Goal: Task Accomplishment & Management: Use online tool/utility

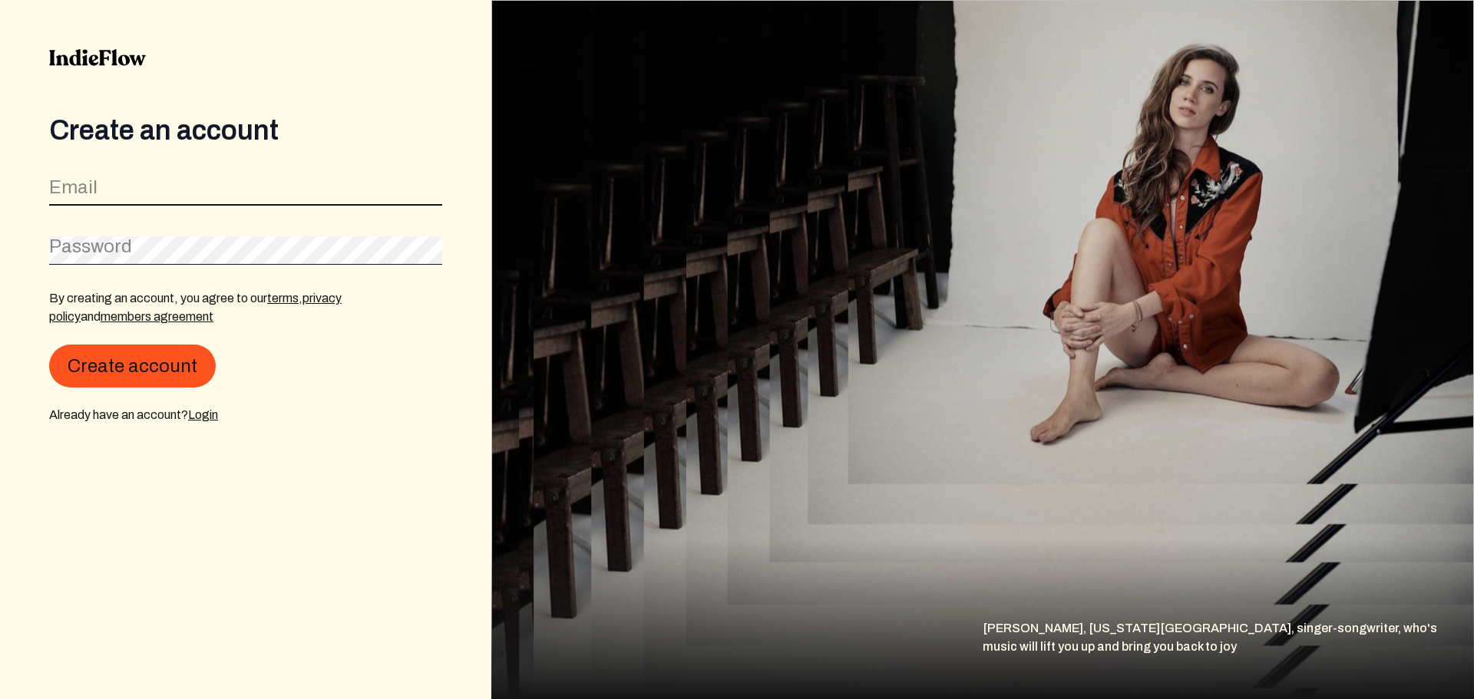
click at [189, 202] on input "email" at bounding box center [245, 191] width 393 height 29
type input "[EMAIL_ADDRESS][DOMAIN_NAME]"
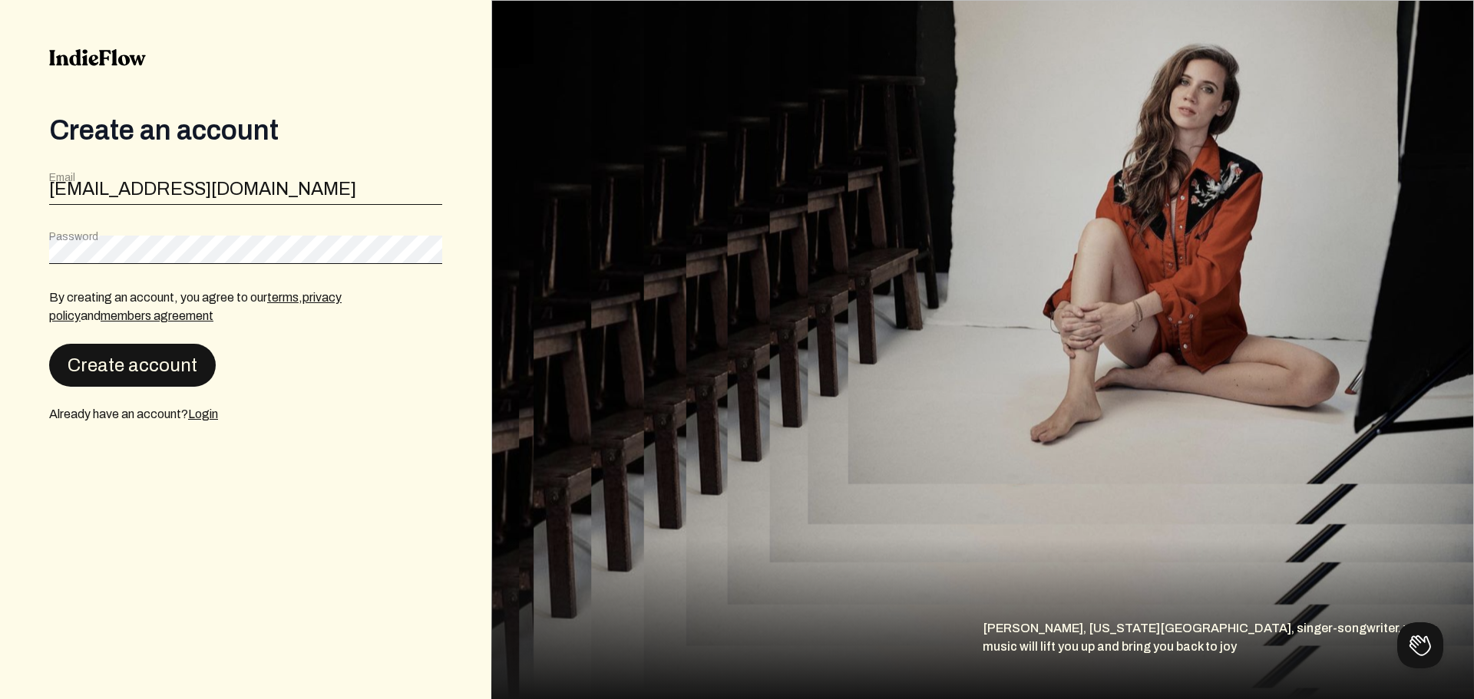
click at [84, 367] on button "Create account" at bounding box center [132, 365] width 167 height 43
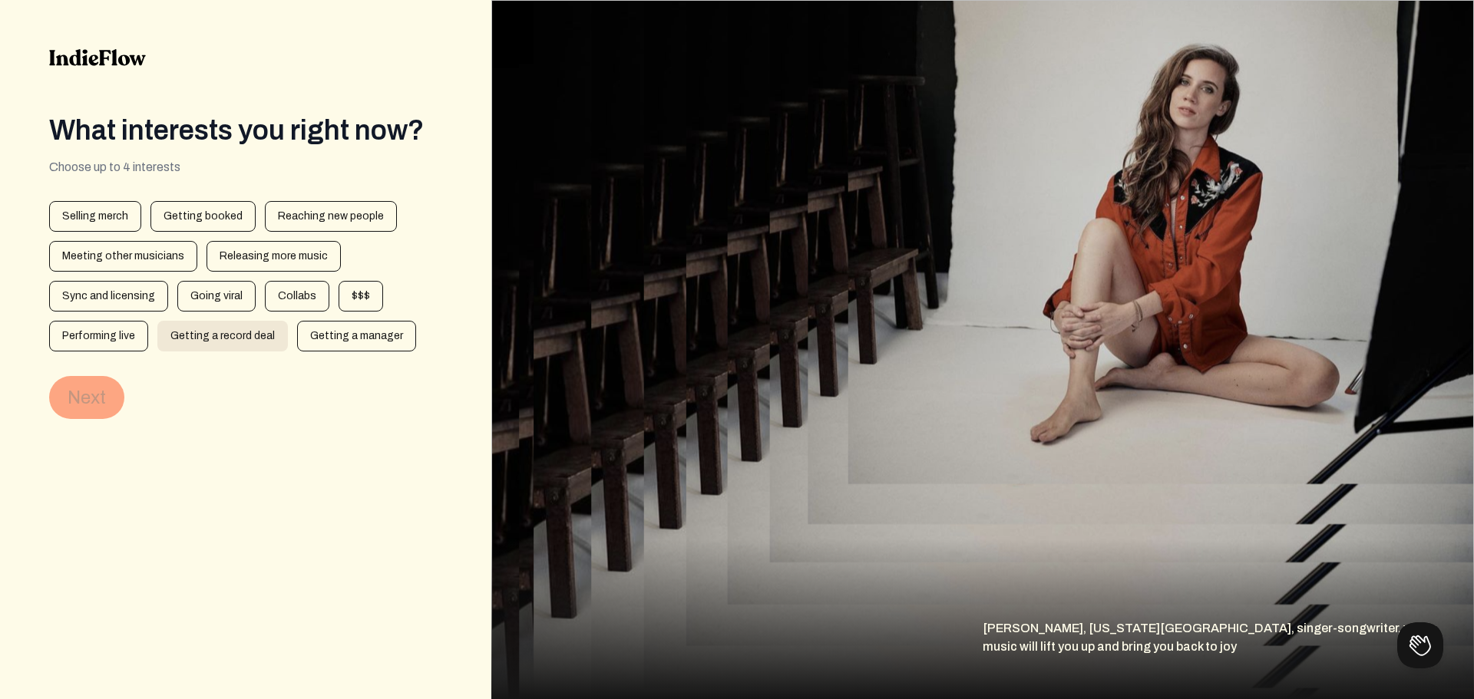
click at [176, 328] on div "Getting a record deal" at bounding box center [222, 336] width 131 height 31
click at [108, 391] on button "Next" at bounding box center [86, 397] width 75 height 43
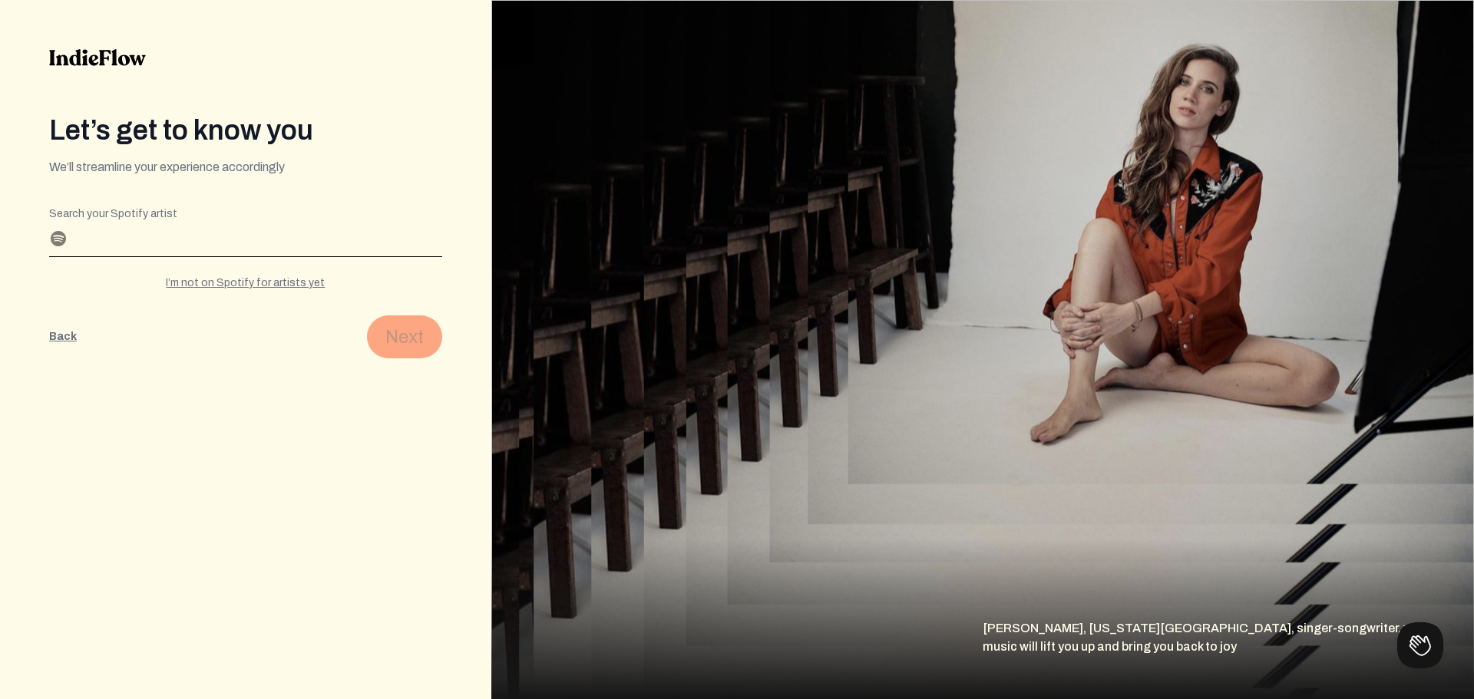
click at [146, 243] on input "Search your Spotify artist" at bounding box center [245, 244] width 393 height 25
click at [293, 283] on div "I’m not on Spotify for artists yet" at bounding box center [245, 283] width 393 height 15
click at [310, 281] on div "I have a Spotify for artists profile" at bounding box center [245, 283] width 393 height 15
click at [310, 281] on div "I’m not on Spotify for artists yet" at bounding box center [245, 283] width 393 height 15
click at [310, 281] on div "I have a Spotify for artists profile" at bounding box center [245, 283] width 393 height 15
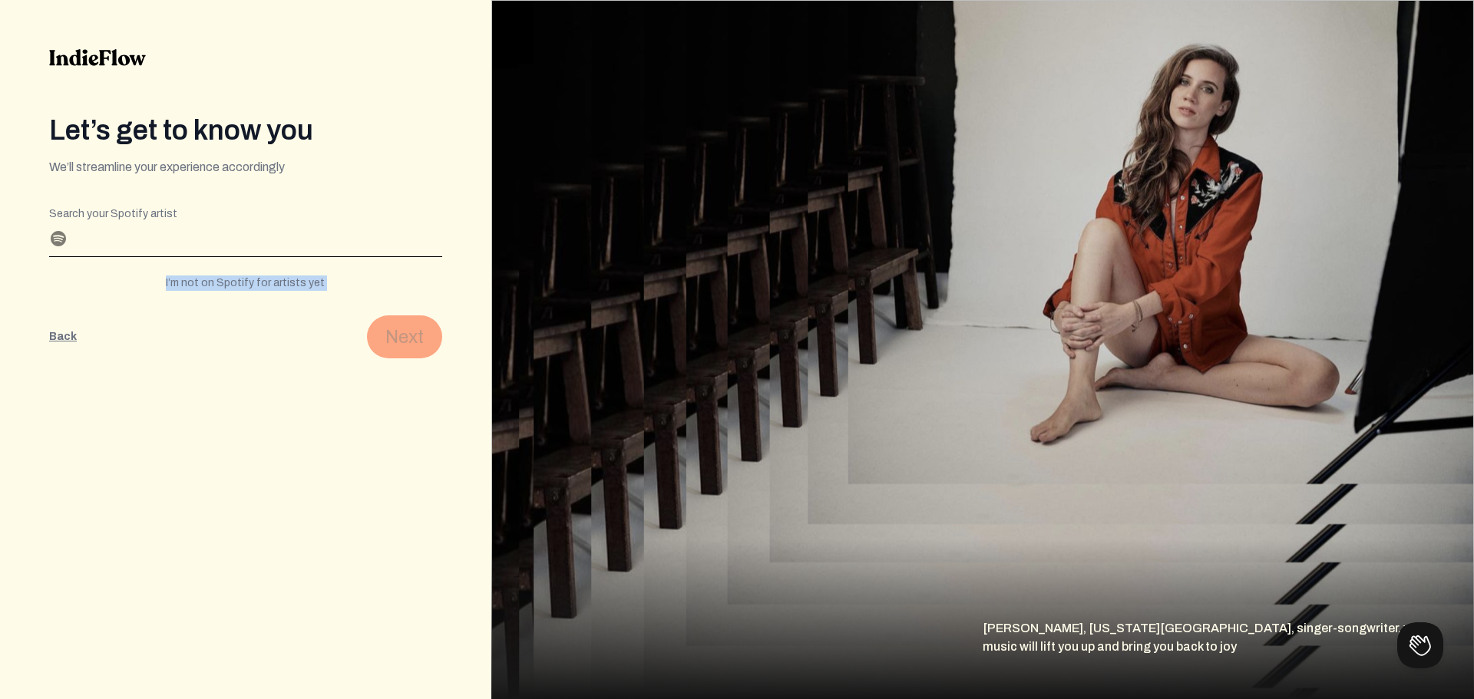
click at [310, 281] on div "I’m not on Spotify for artists yet" at bounding box center [245, 283] width 393 height 15
click at [307, 282] on div "I have a Spotify for artists profile" at bounding box center [245, 283] width 393 height 15
click at [307, 282] on div "I’m not on Spotify for artists yet" at bounding box center [245, 283] width 393 height 15
click at [307, 282] on div "I have a Spotify for artists profile" at bounding box center [245, 283] width 393 height 15
click at [228, 286] on div "I’m not on Spotify for artists yet" at bounding box center [245, 283] width 393 height 15
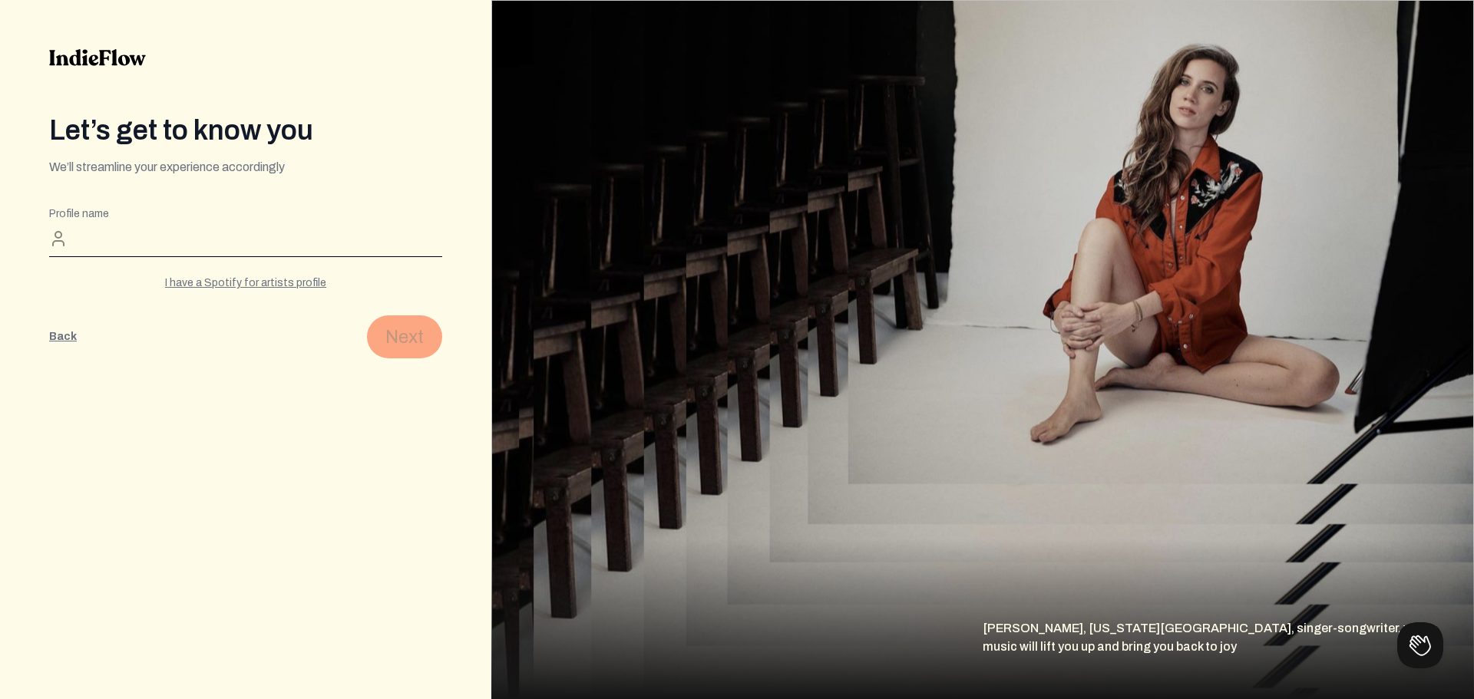
click at [210, 247] on input "Profile name" at bounding box center [245, 244] width 393 height 25
type input "rxck"
click at [405, 332] on button "Next" at bounding box center [404, 337] width 75 height 43
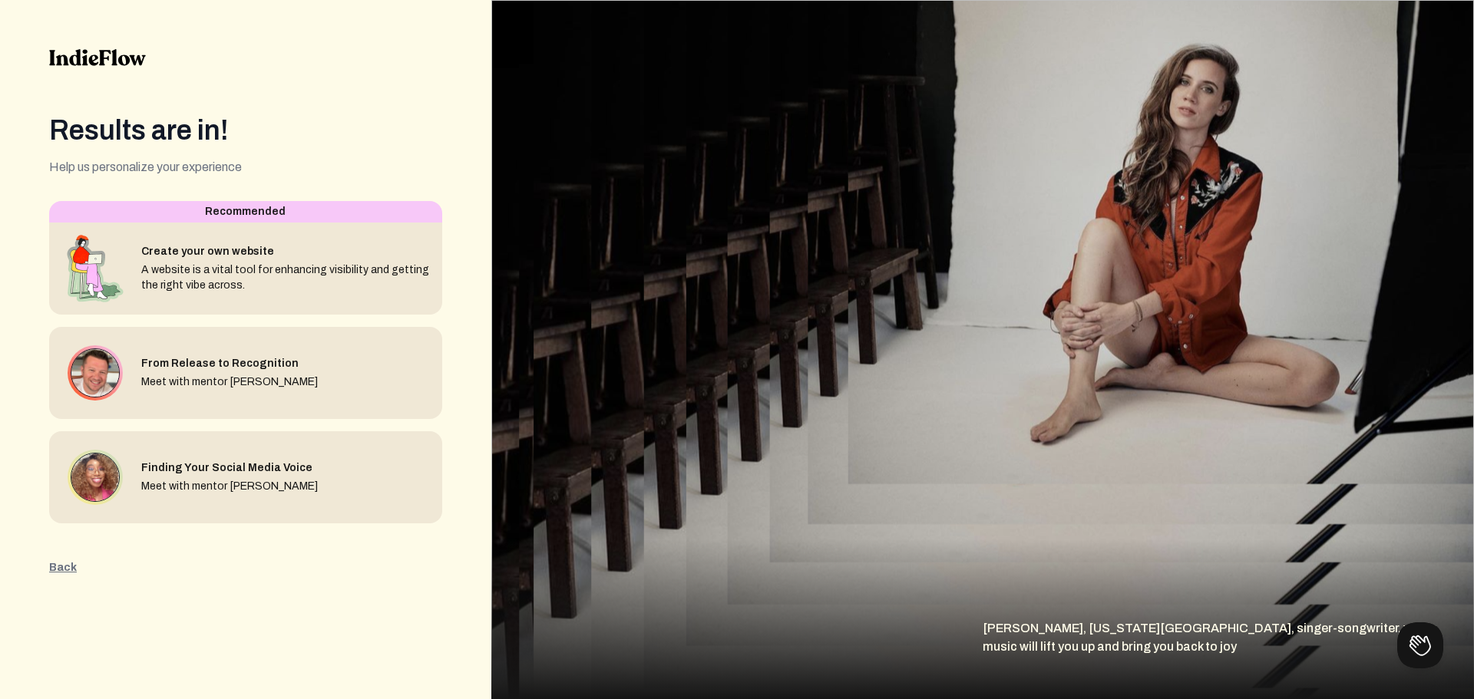
click at [331, 538] on form "Editable create artistInterests Editable create spotifyDropdown 3 Recommended C…" at bounding box center [245, 388] width 393 height 375
drag, startPoint x: 1146, startPoint y: 498, endPoint x: 1351, endPoint y: 534, distance: 208.0
click at [1167, 501] on img at bounding box center [982, 349] width 983 height 699
drag, startPoint x: 1423, startPoint y: 563, endPoint x: 1435, endPoint y: 610, distance: 49.2
click at [1432, 587] on div "[PERSON_NAME], [US_STATE][GEOGRAPHIC_DATA], singer-songwriter, who's music will…" at bounding box center [982, 620] width 983 height 160
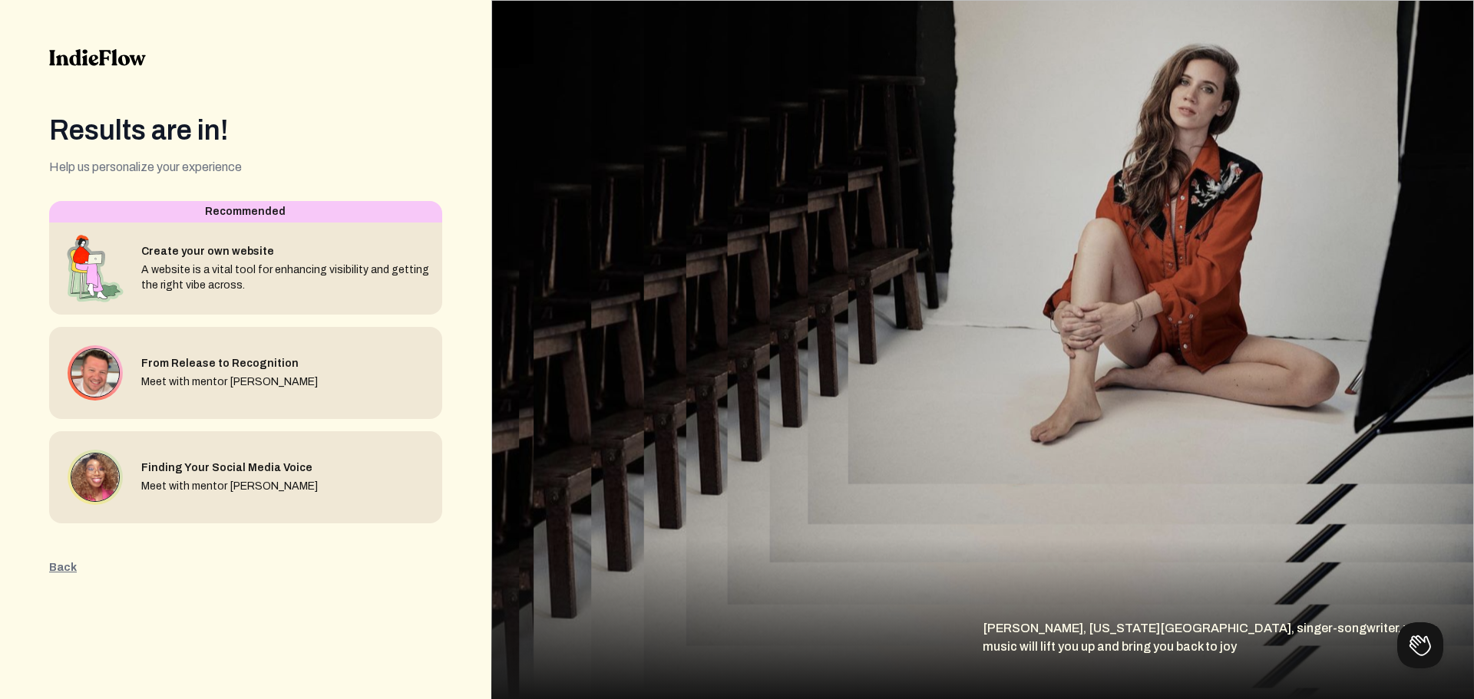
click at [1430, 620] on div "[PERSON_NAME], [US_STATE][GEOGRAPHIC_DATA], singer-songwriter, who's music will…" at bounding box center [982, 620] width 983 height 160
click at [1427, 622] on div "[PERSON_NAME], [US_STATE][GEOGRAPHIC_DATA], singer-songwriter, who's music will…" at bounding box center [1228, 660] width 491 height 80
drag, startPoint x: 1426, startPoint y: 619, endPoint x: 1129, endPoint y: 303, distance: 433.4
click at [1420, 607] on div "[PERSON_NAME], [US_STATE][GEOGRAPHIC_DATA], singer-songwriter, who's music will…" at bounding box center [982, 620] width 983 height 160
drag, startPoint x: 467, startPoint y: 52, endPoint x: 355, endPoint y: 51, distance: 112.1
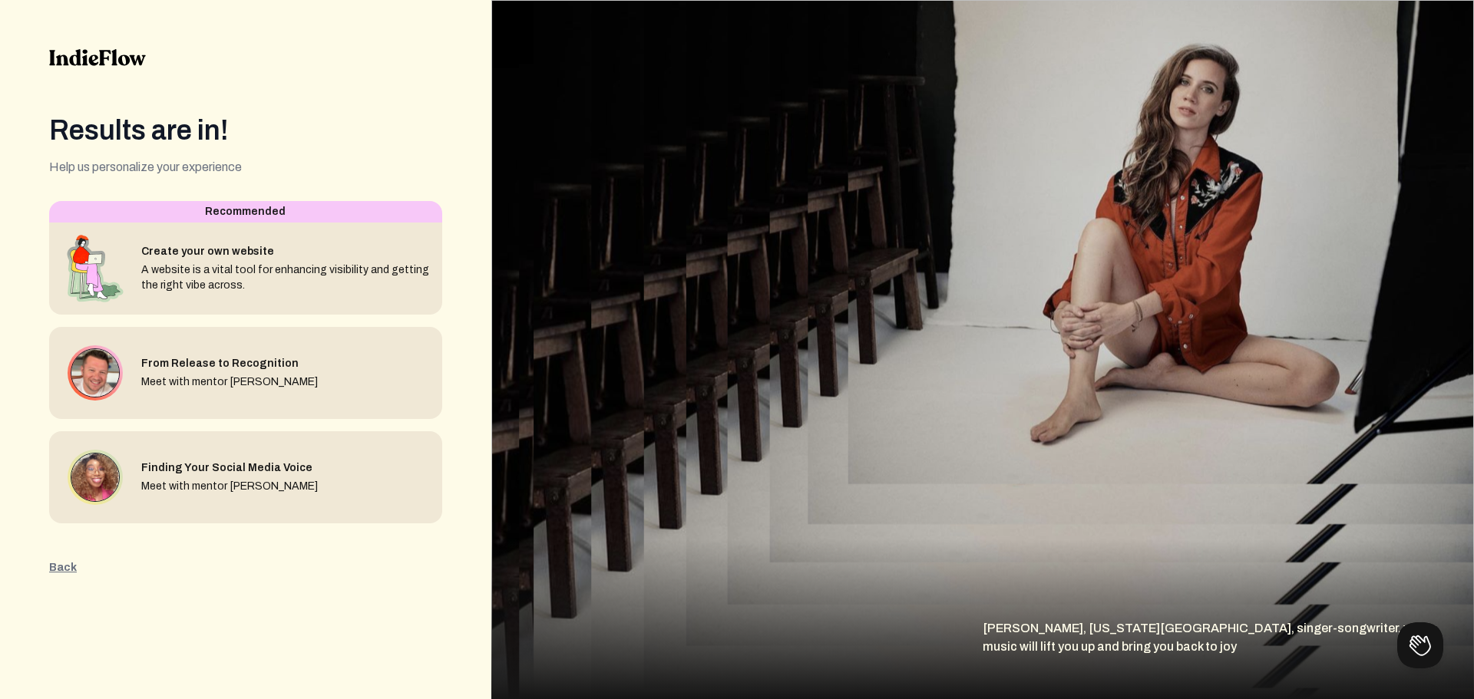
click at [423, 52] on div "Results are in! Help us personalize your experience Editable create artistInter…" at bounding box center [737, 349] width 1474 height 699
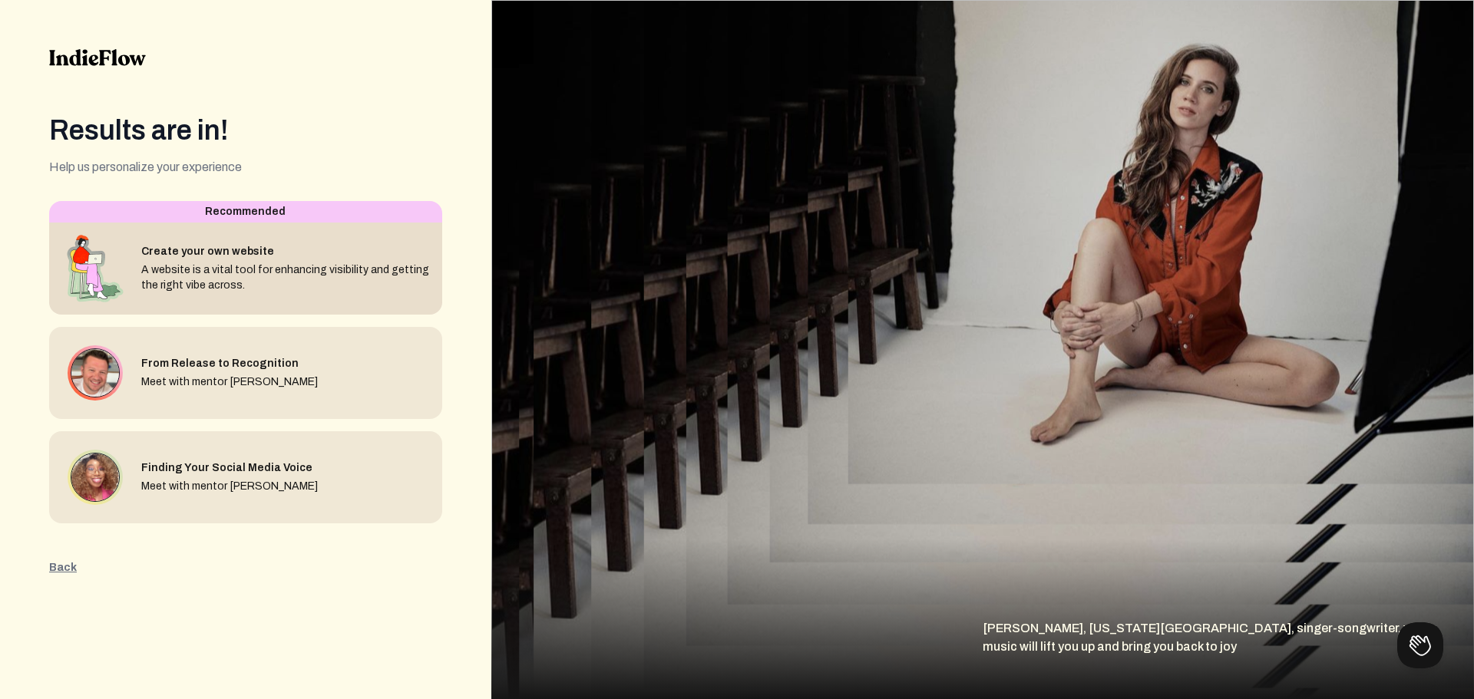
click at [270, 290] on div "A website is a vital tool for enhancing visibility and getting the right vibe a…" at bounding box center [285, 278] width 289 height 31
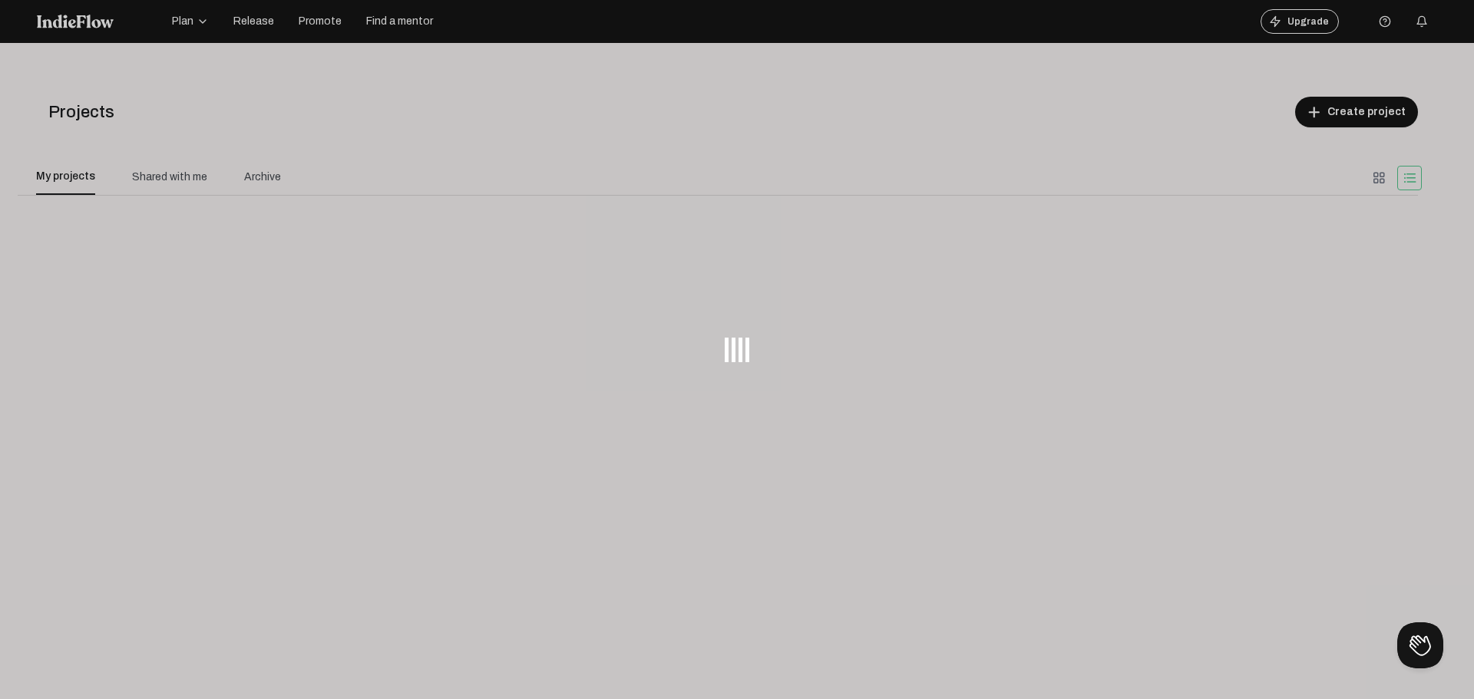
click at [329, 256] on div at bounding box center [737, 349] width 1474 height 699
click at [336, 263] on dts-select-container at bounding box center [718, 469] width 1364 height 510
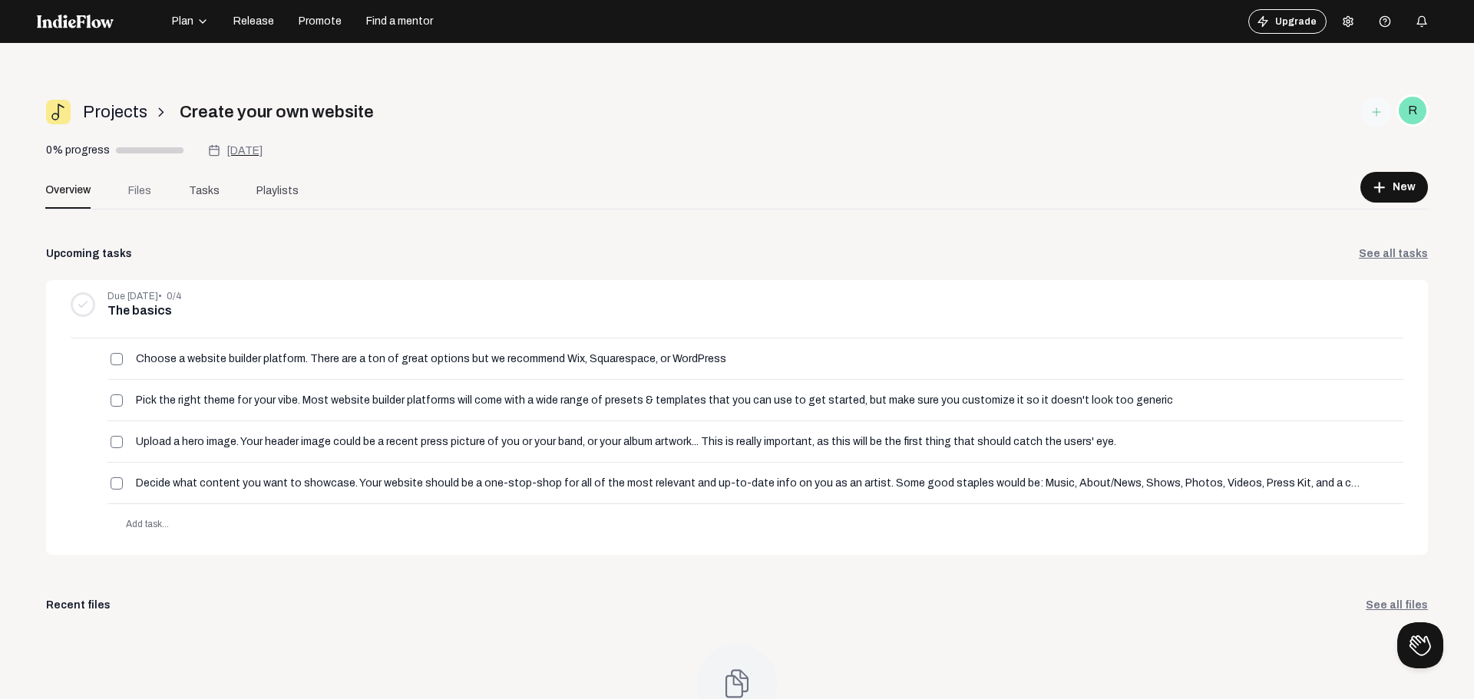
click at [155, 196] on link "Files" at bounding box center [139, 190] width 61 height 37
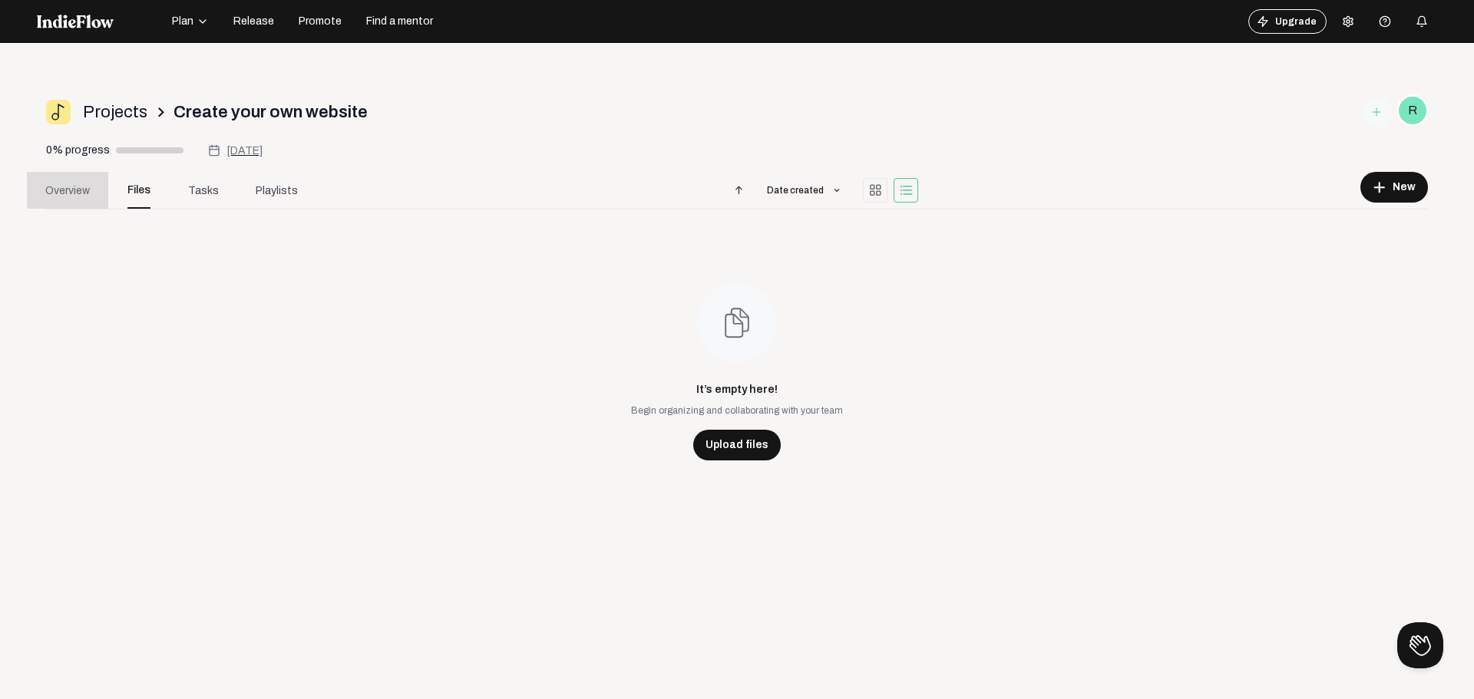
click at [88, 189] on span "Overview" at bounding box center [67, 191] width 45 height 16
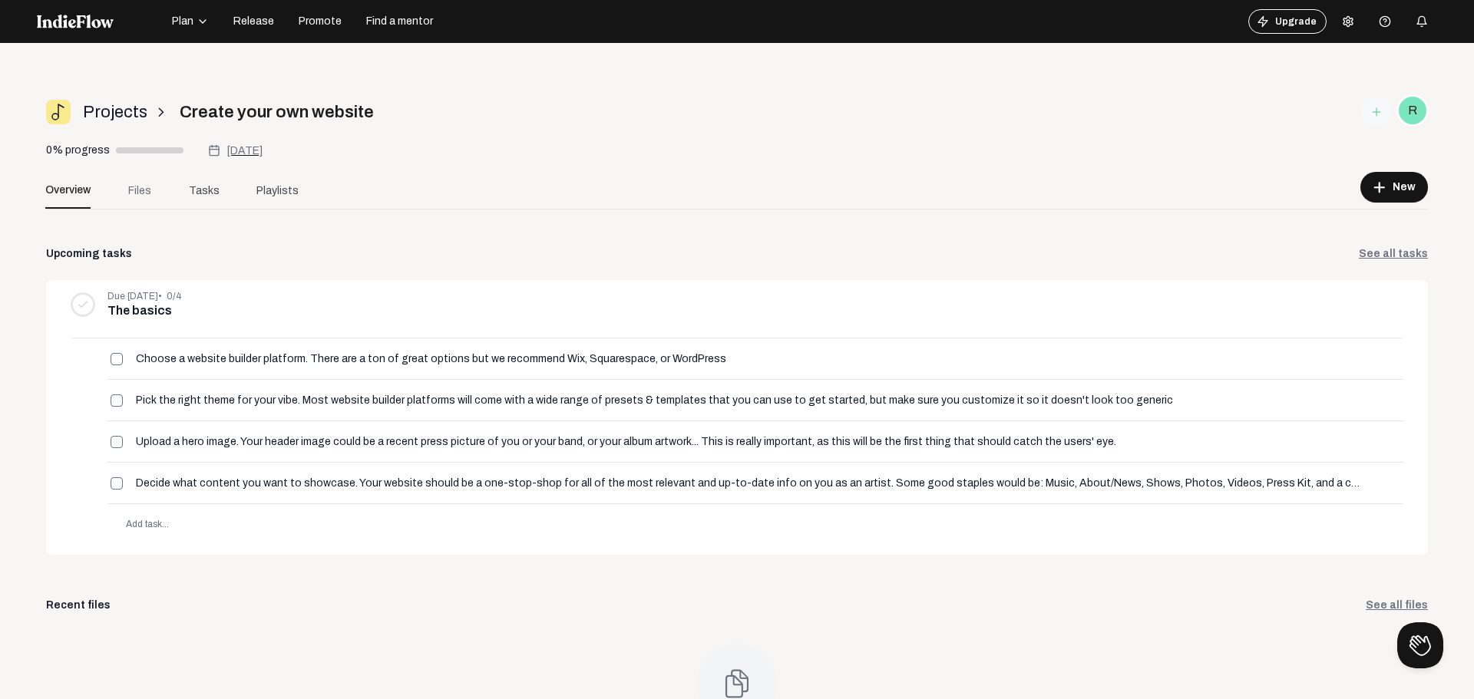
click at [131, 195] on span "Files" at bounding box center [139, 191] width 23 height 16
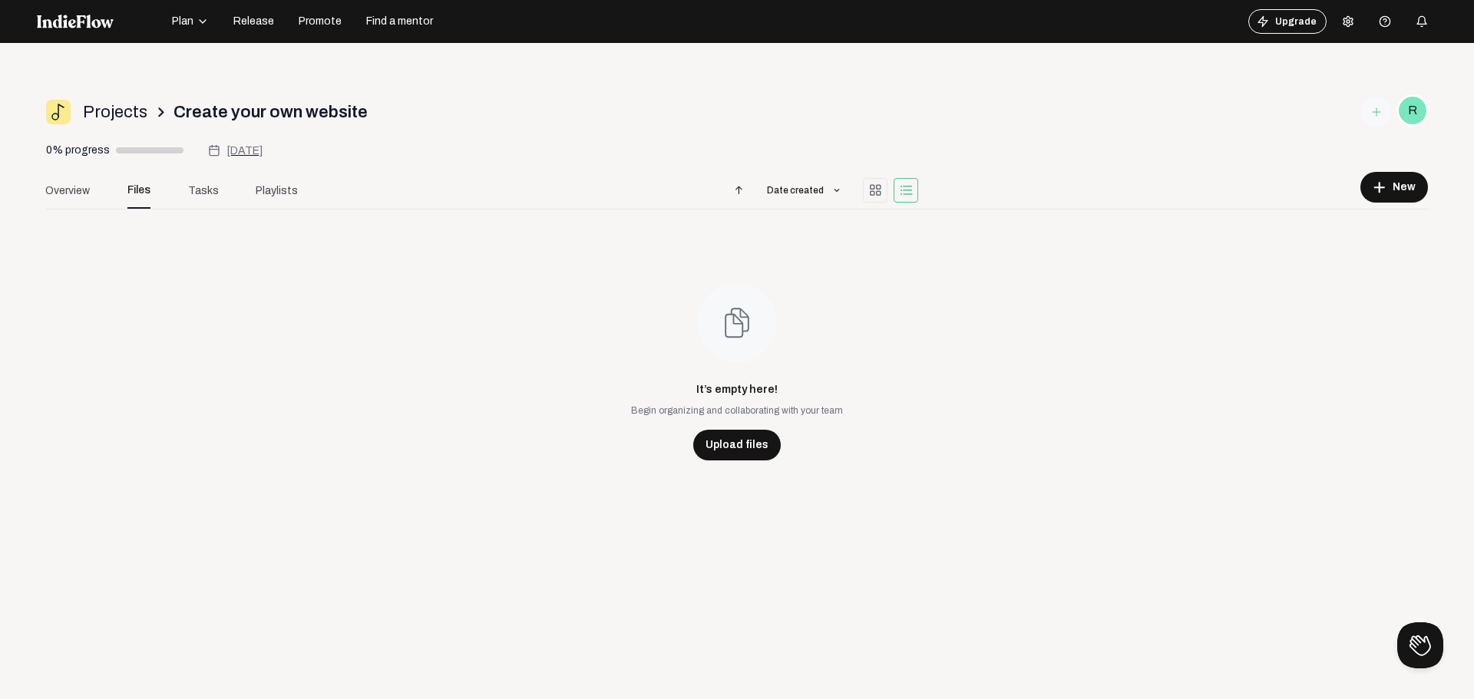
click at [732, 462] on div "Projects arrow_forward_ios Create your own website R 0% progress [DATE] [DATE] …" at bounding box center [737, 414] width 1400 height 656
click at [736, 449] on div "Upload files" at bounding box center [737, 445] width 88 height 31
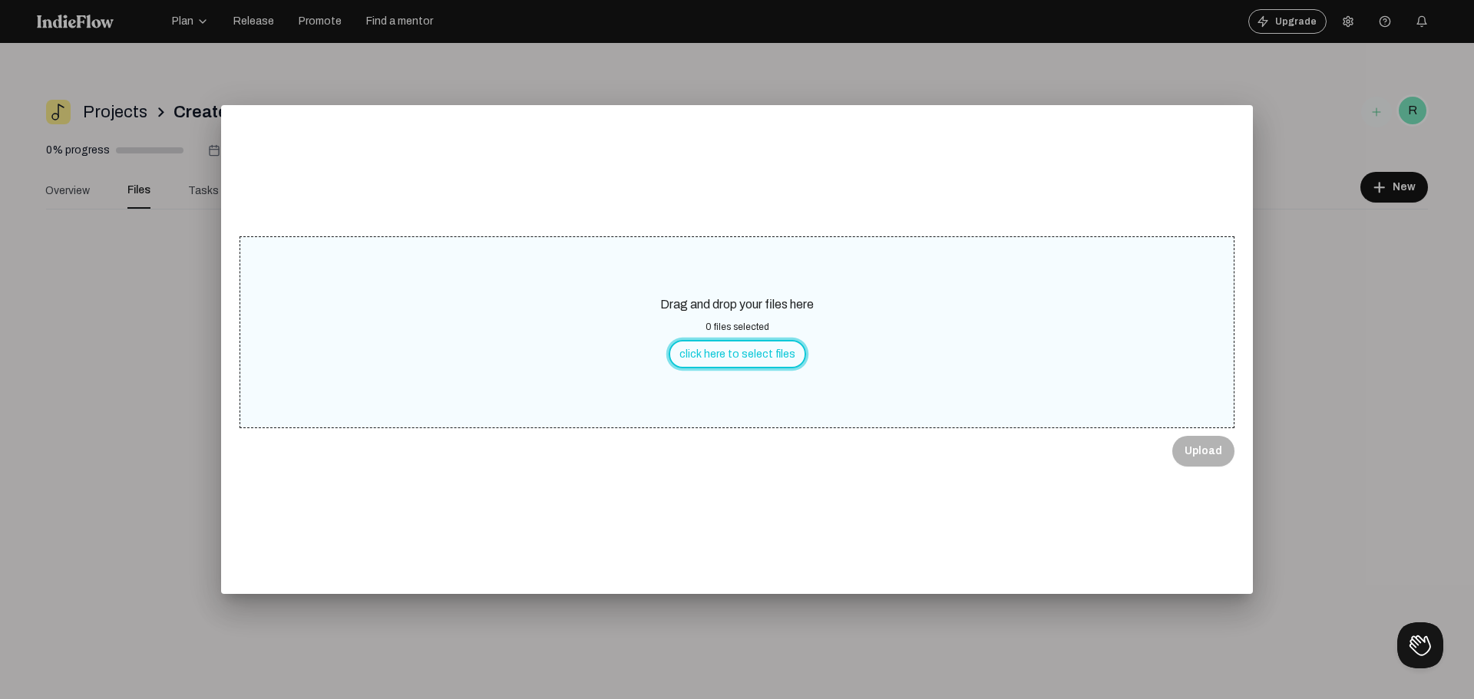
click at [768, 352] on button "click here to select files" at bounding box center [737, 354] width 137 height 28
click at [1199, 444] on span "Upload" at bounding box center [1204, 451] width 38 height 15
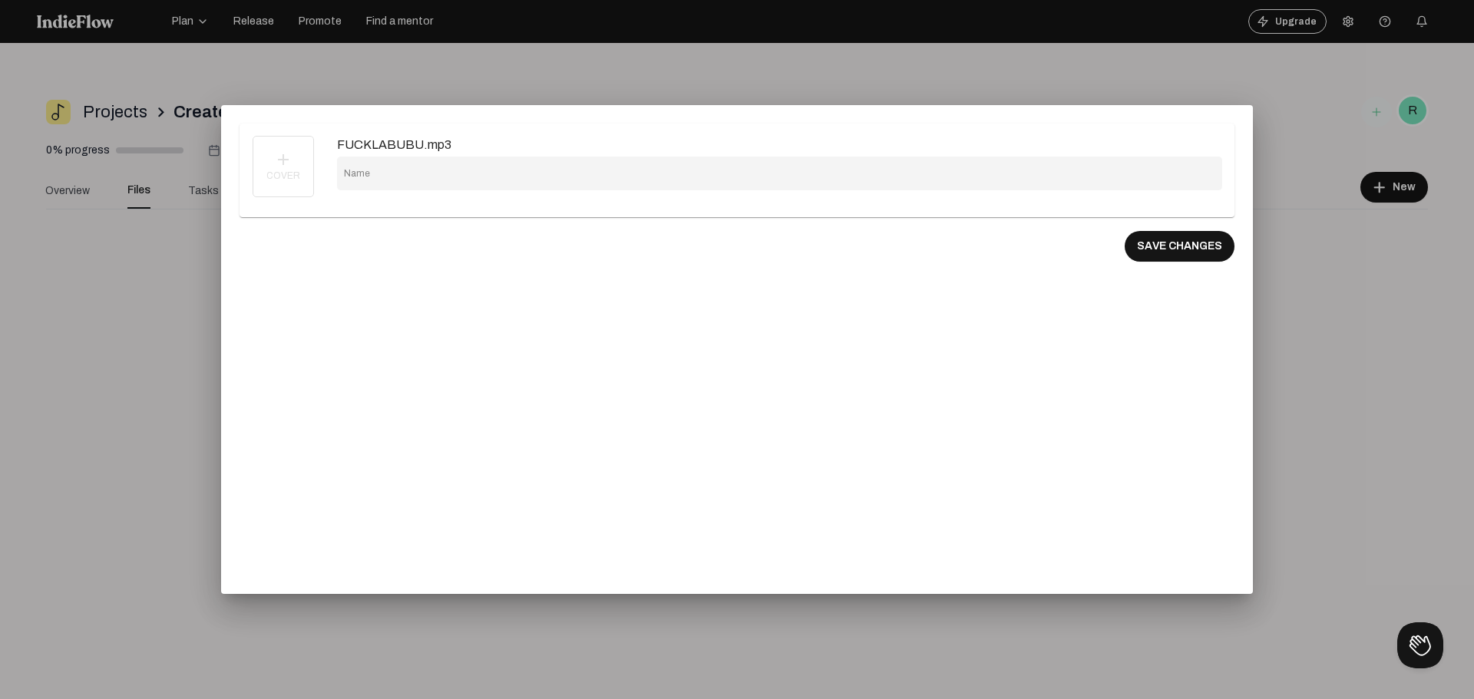
click at [1298, 272] on div at bounding box center [737, 349] width 1474 height 699
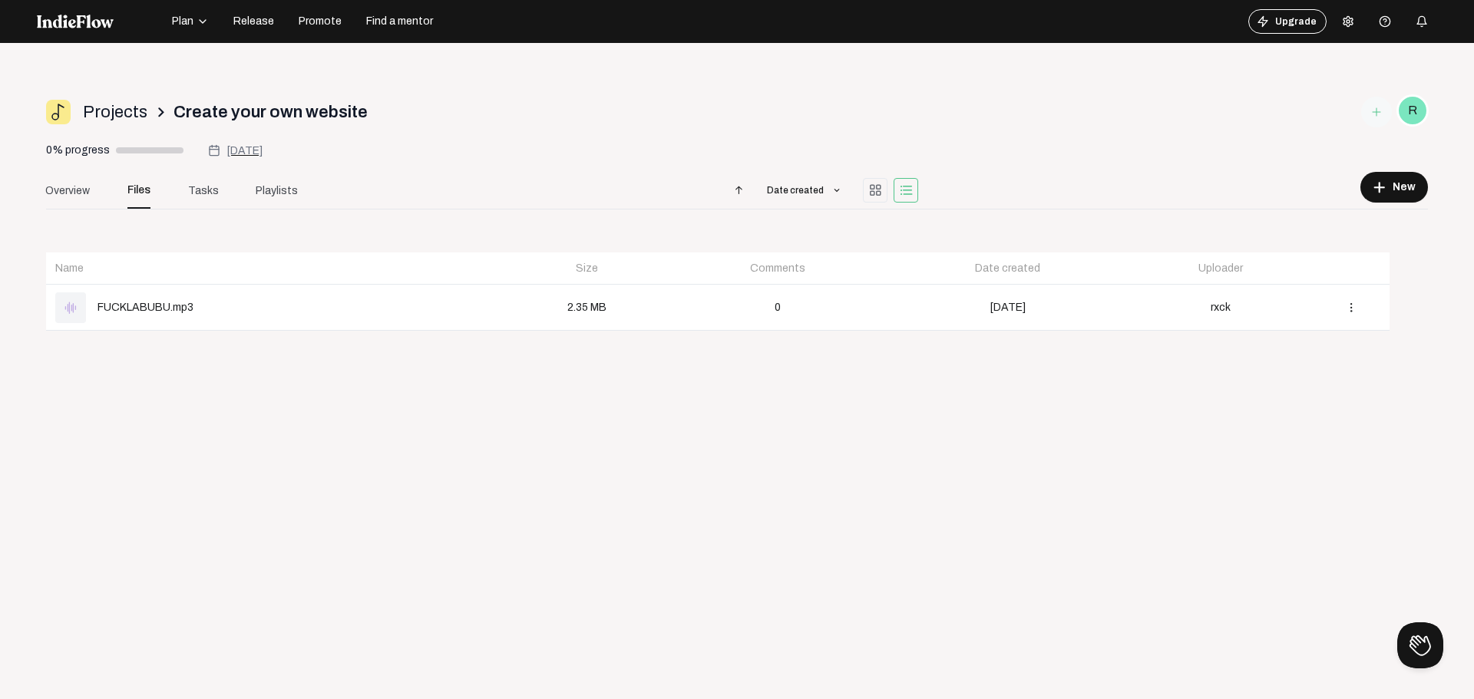
click at [196, 315] on div "graphic_eq FUCKLABUBU.mp3" at bounding box center [274, 308] width 438 height 31
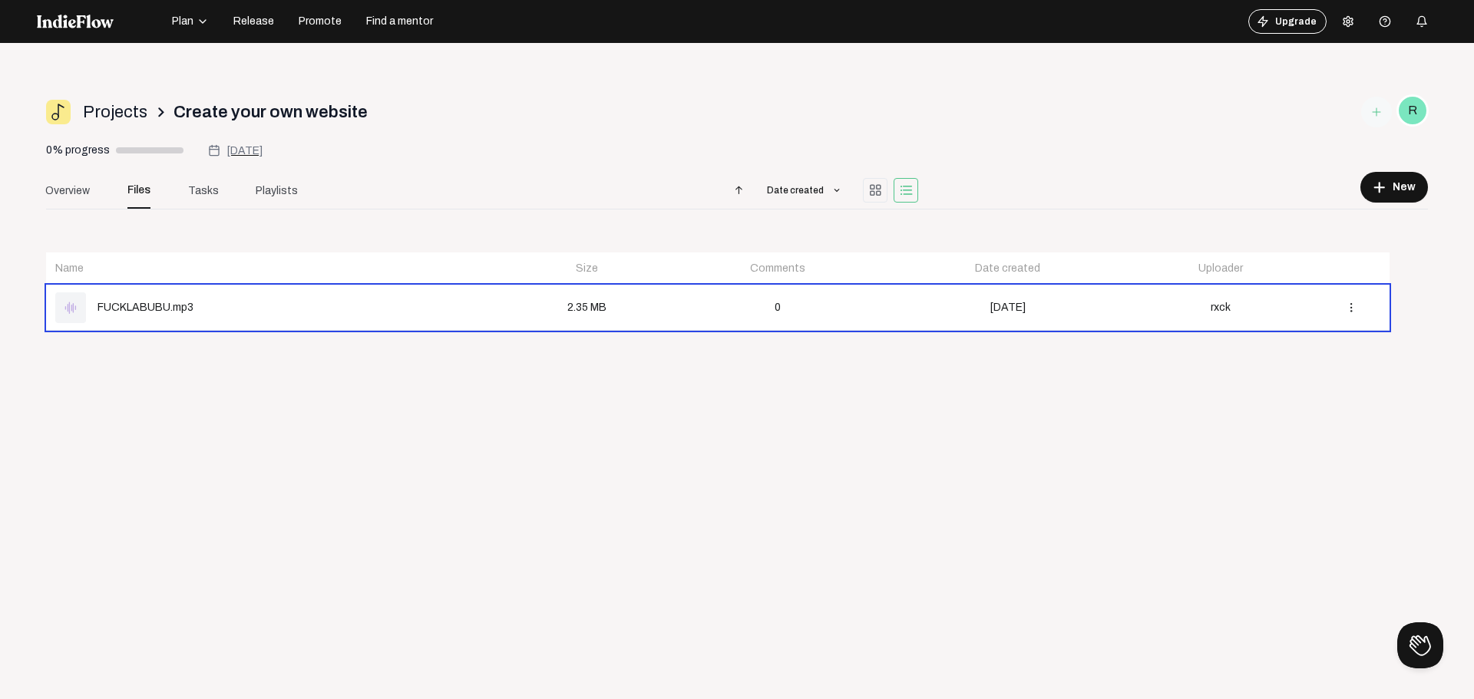
click at [202, 312] on div "graphic_eq FUCKLABUBU.mp3" at bounding box center [274, 308] width 438 height 31
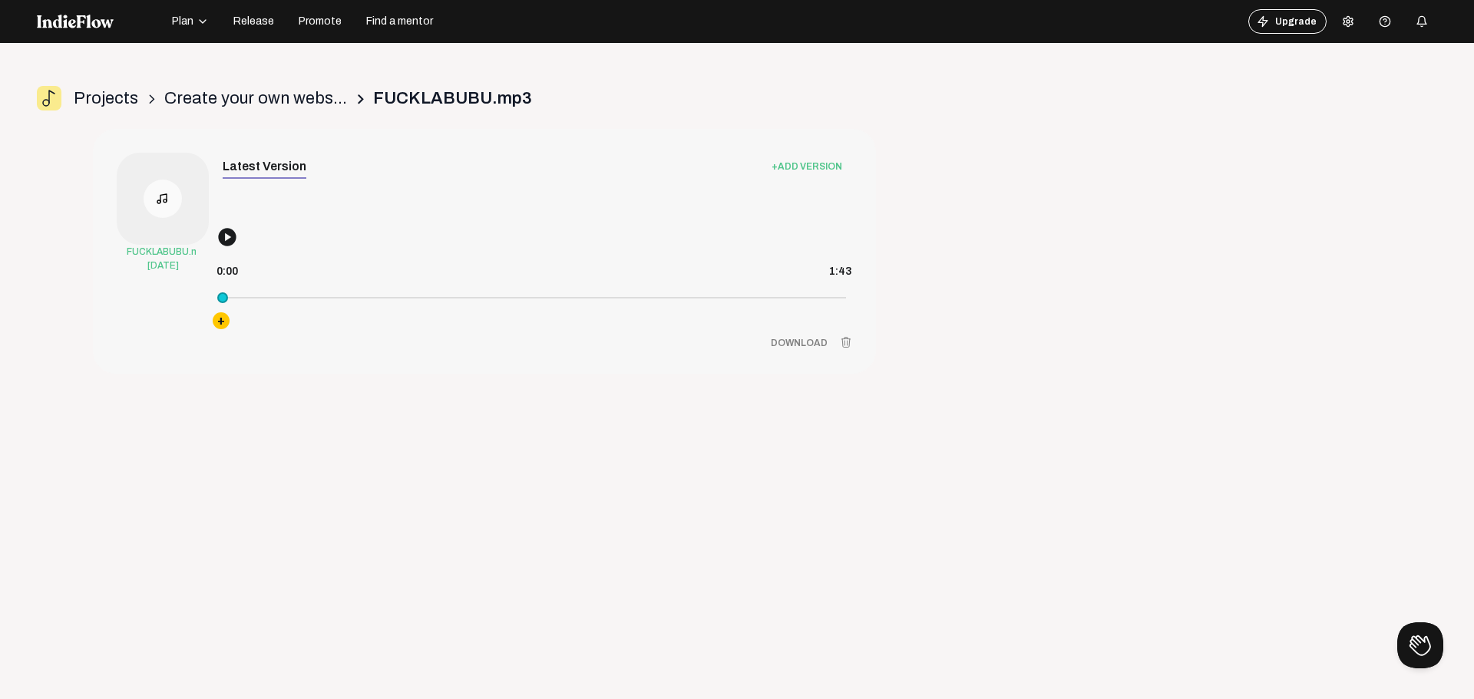
click at [232, 236] on mat-icon "play_circle" at bounding box center [232, 241] width 31 height 31
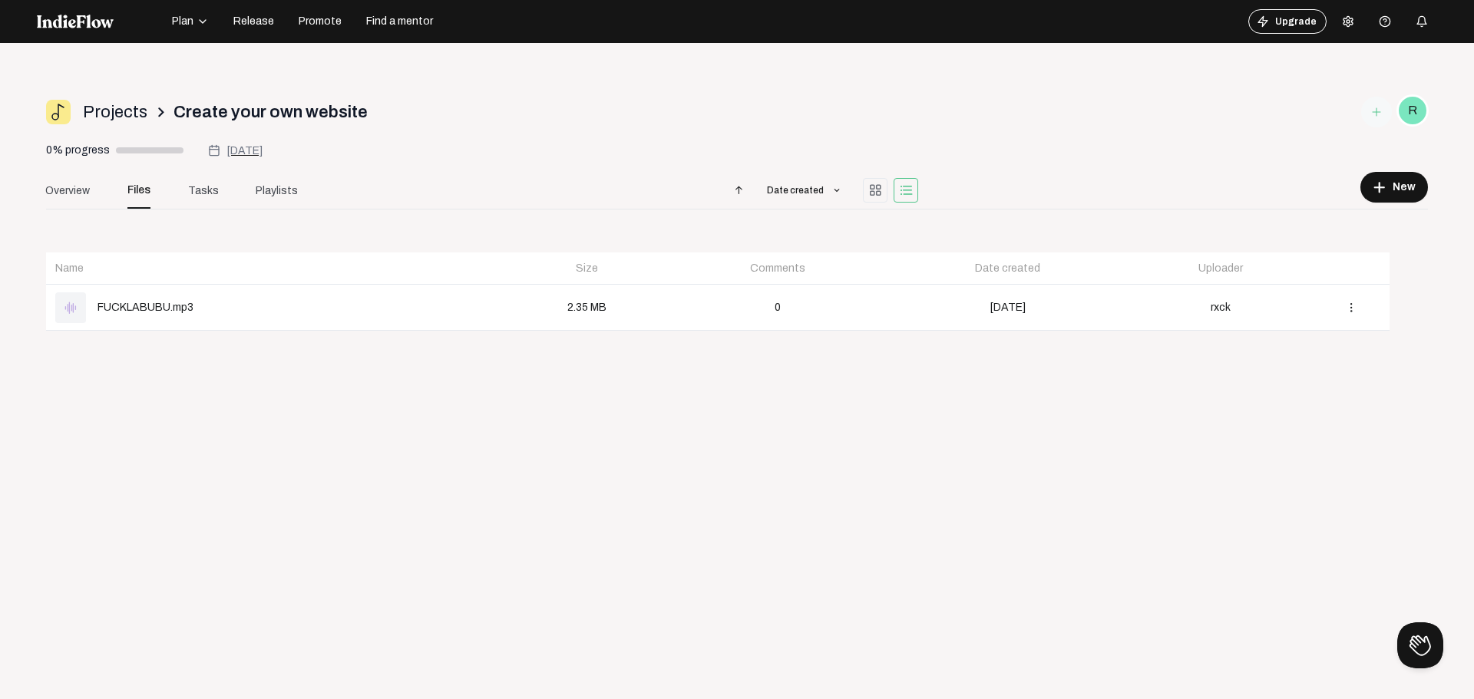
click at [174, 295] on div "graphic_eq FUCKLABUBU.mp3" at bounding box center [274, 308] width 438 height 31
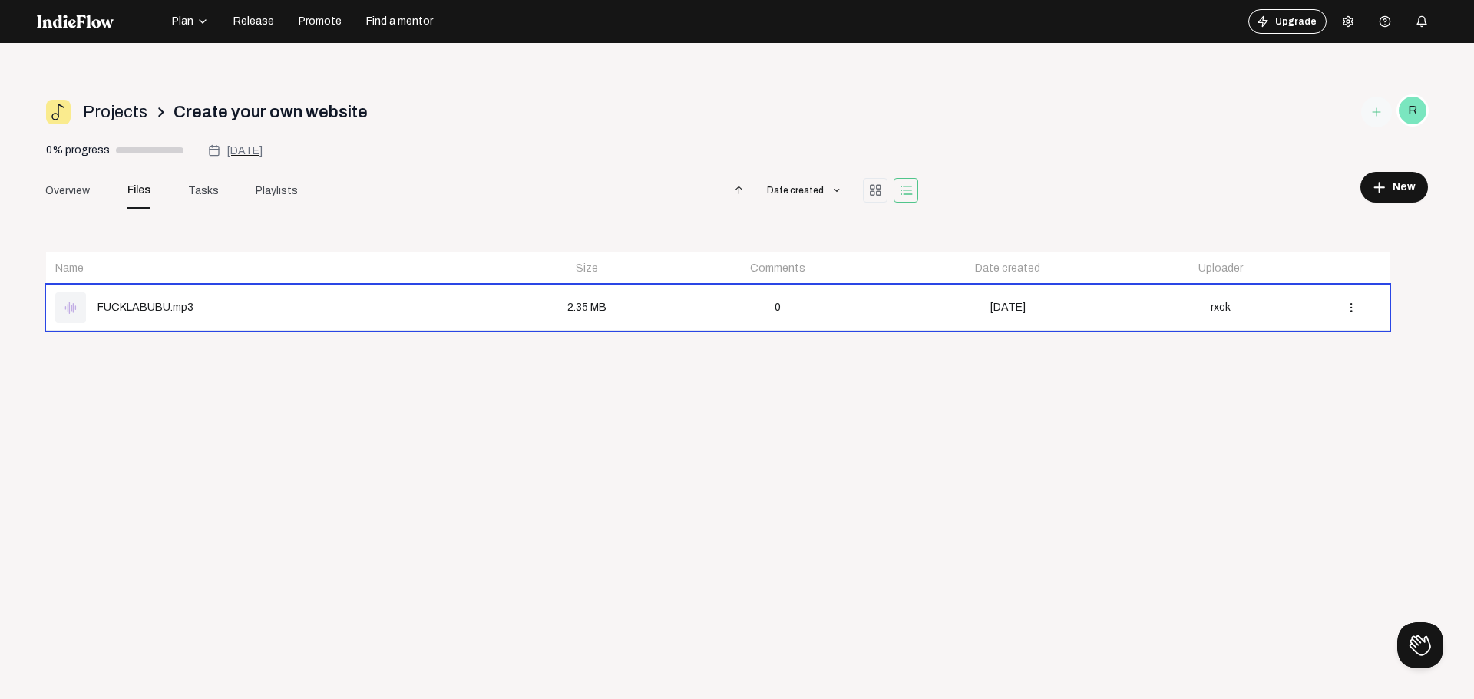
click at [174, 295] on div "graphic_eq FUCKLABUBU.mp3" at bounding box center [274, 308] width 438 height 31
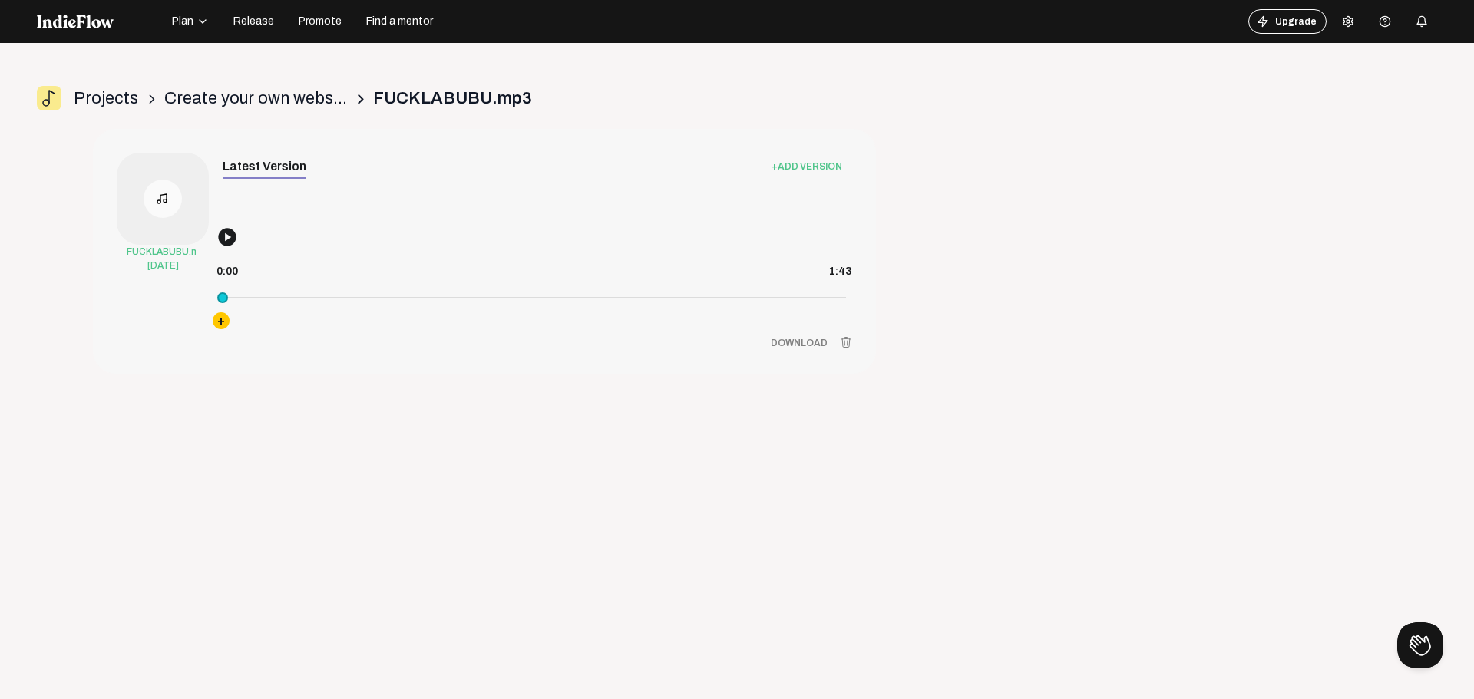
click at [233, 246] on mat-icon "play_circle" at bounding box center [232, 241] width 31 height 31
click at [102, 98] on span "Projects" at bounding box center [106, 98] width 64 height 25
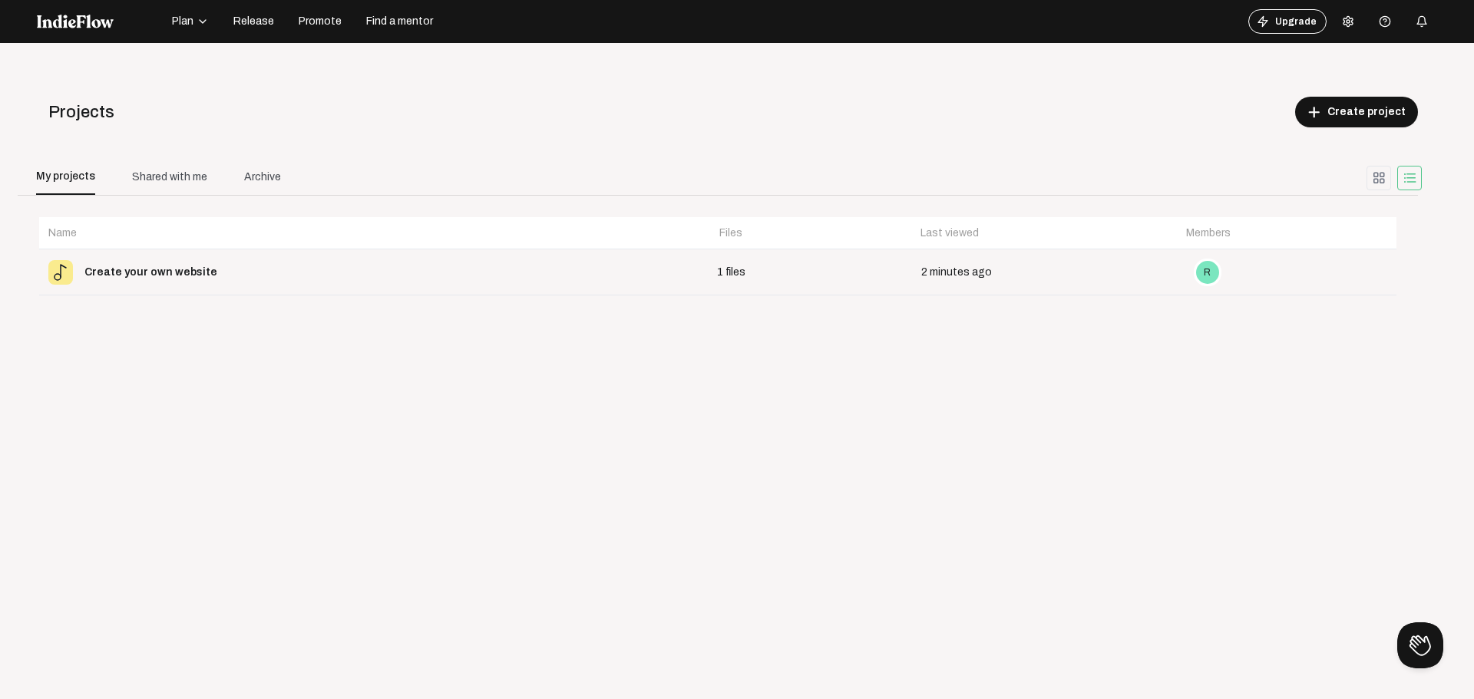
click at [435, 481] on dts-select-container "Name Files Last viewed Members Create your own website 1 files 2 minutes ago R …" at bounding box center [718, 469] width 1364 height 510
click at [164, 174] on div "Shared with me" at bounding box center [169, 177] width 75 height 16
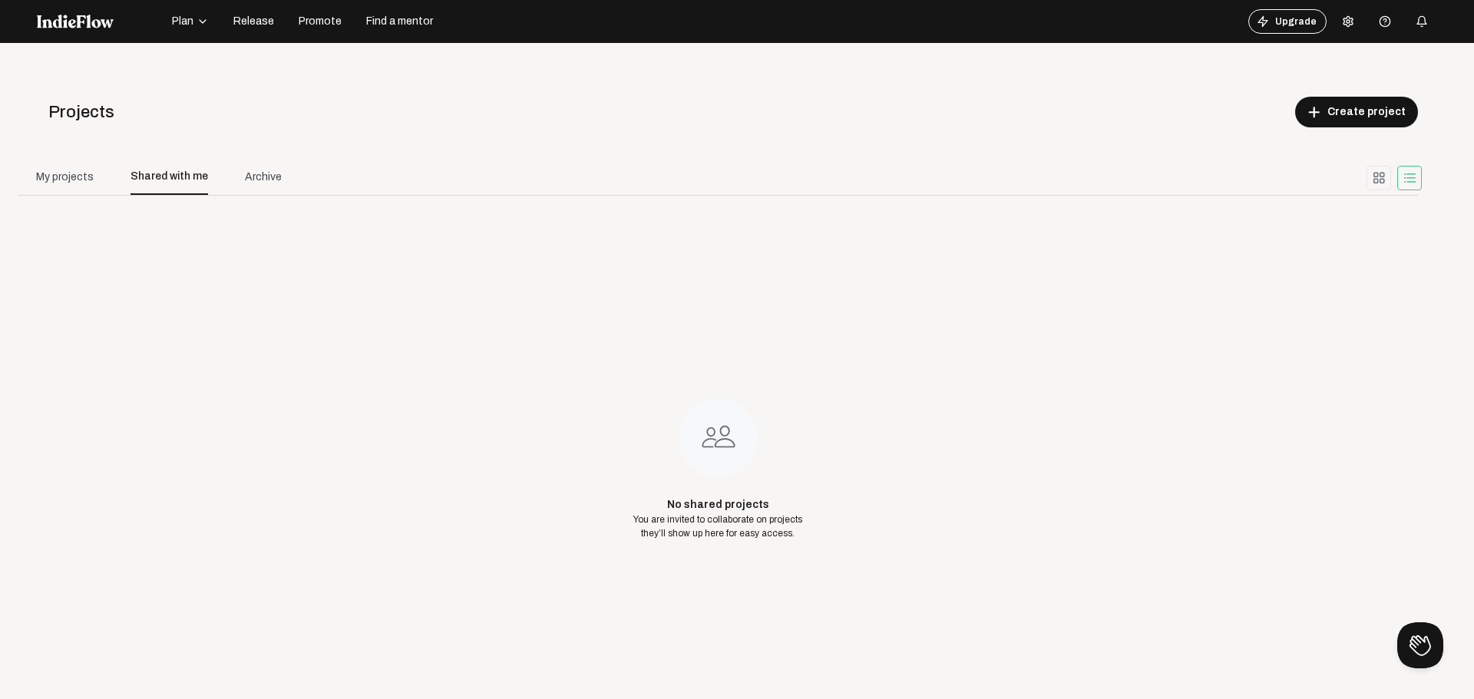
click at [258, 174] on div "Archive" at bounding box center [263, 177] width 37 height 16
click at [74, 169] on div "My projects" at bounding box center [65, 177] width 58 height 16
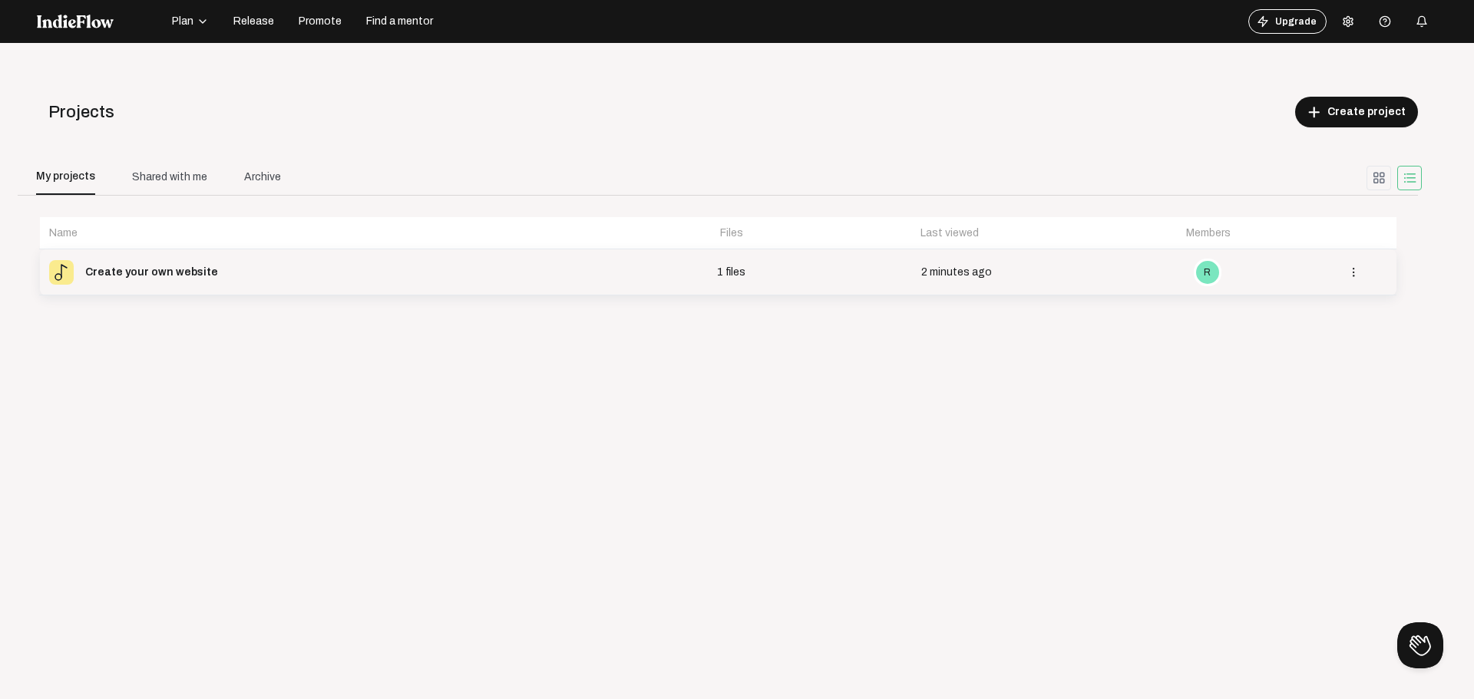
click at [312, 273] on div "Create your own website" at bounding box center [347, 272] width 597 height 25
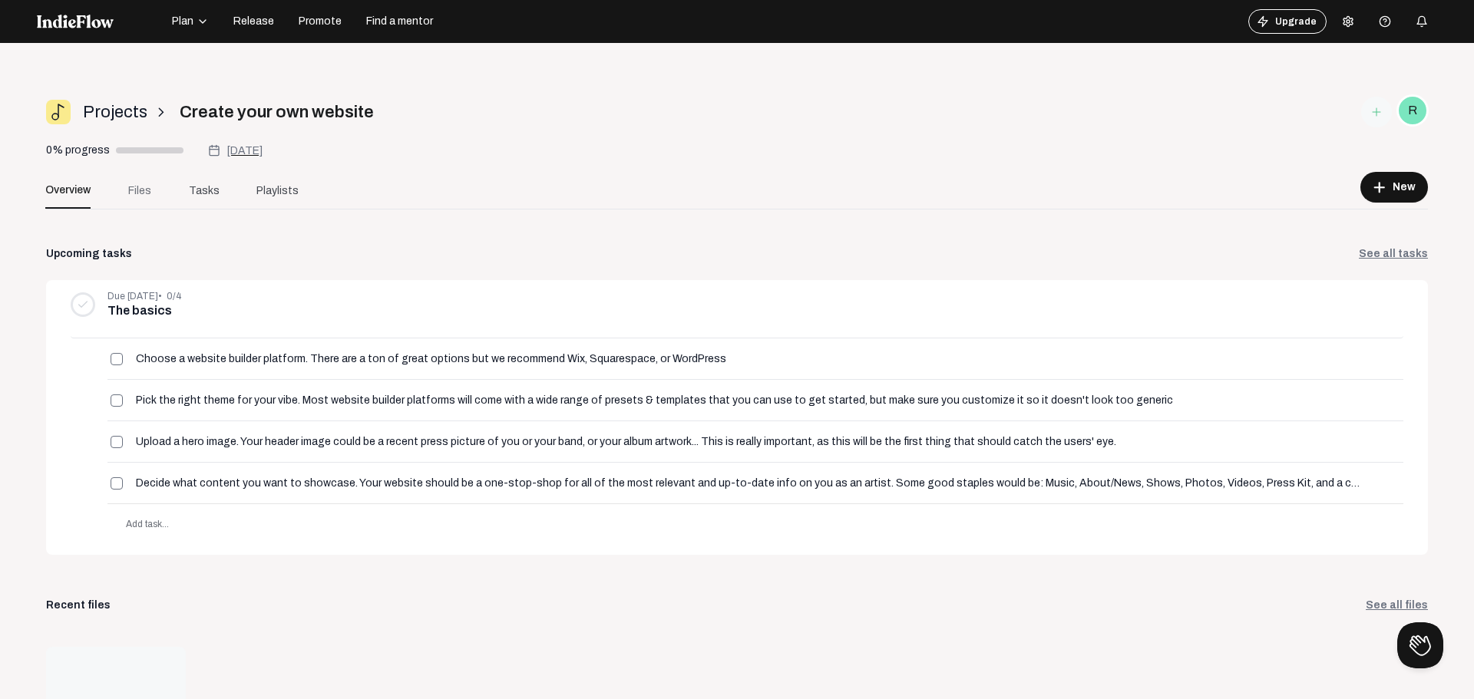
click at [151, 176] on link "Files" at bounding box center [139, 190] width 61 height 37
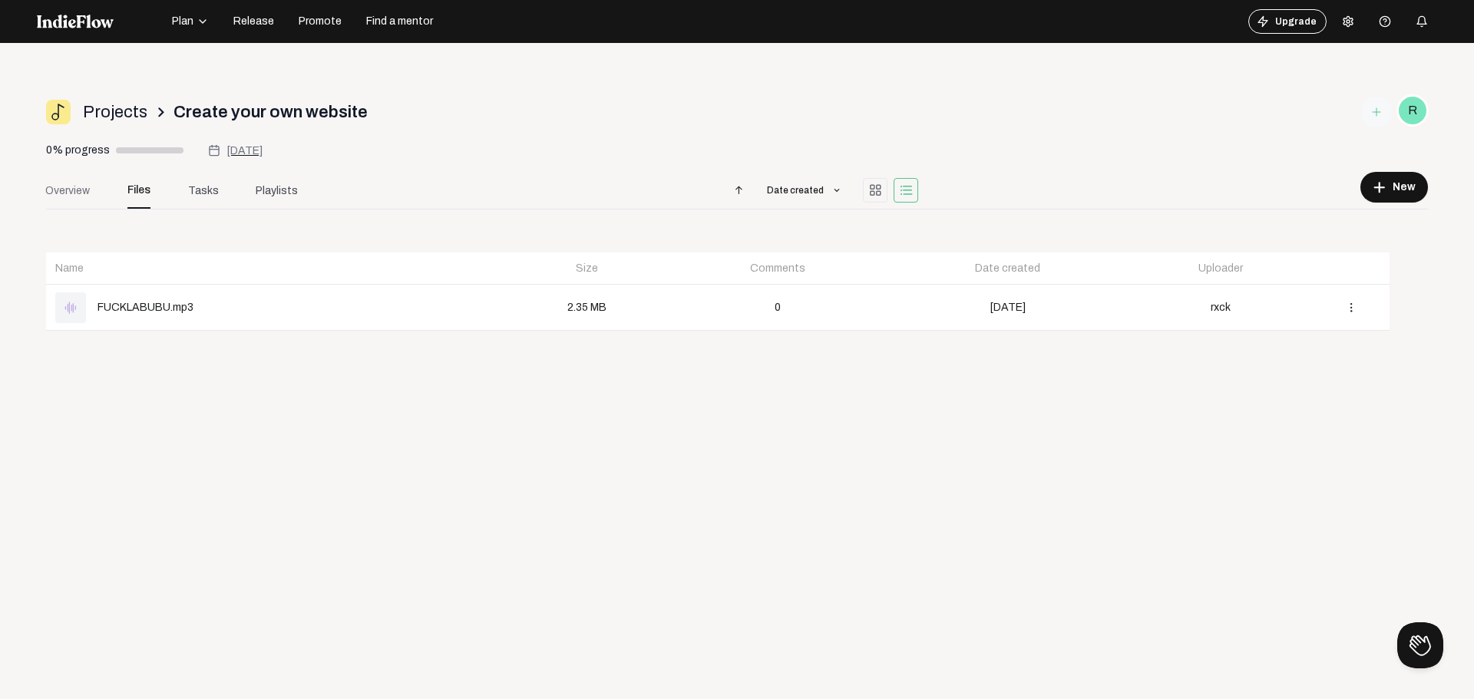
click at [91, 186] on link "Overview" at bounding box center [67, 190] width 81 height 37
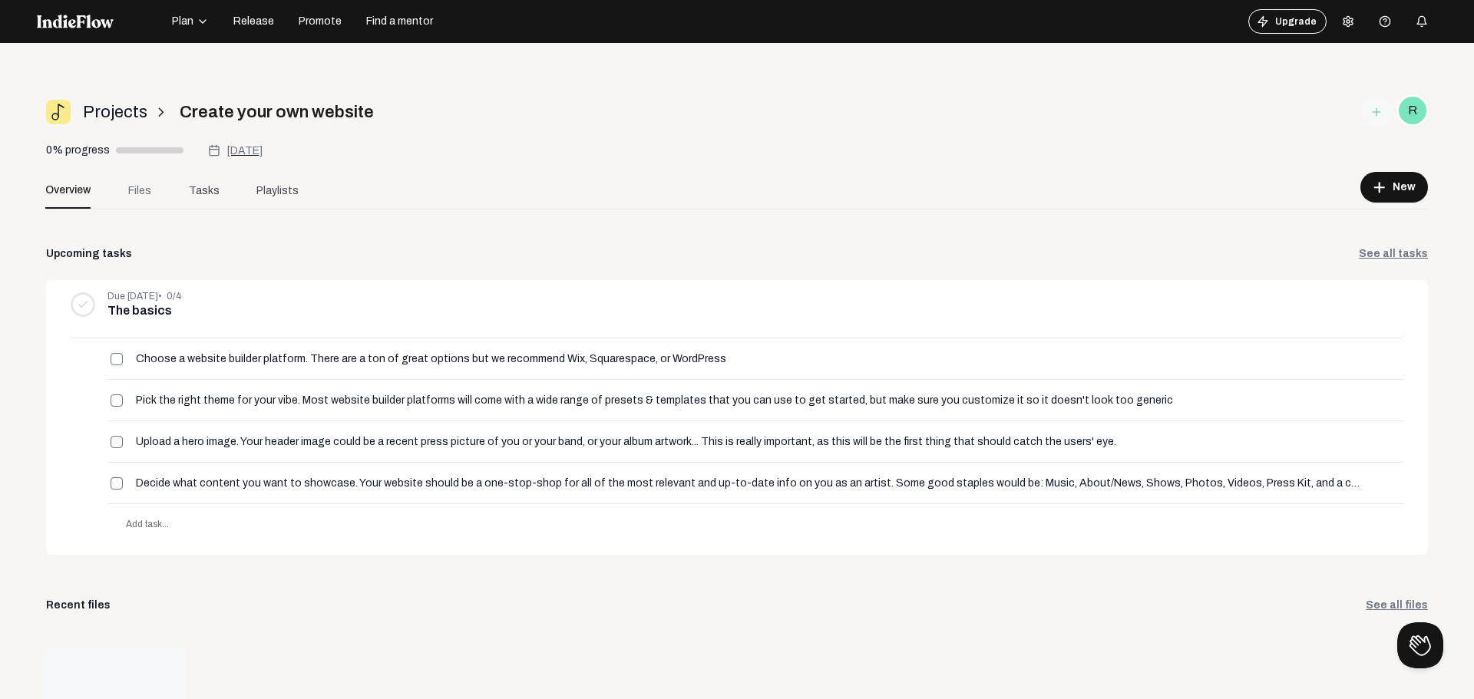
click at [131, 190] on span "Files" at bounding box center [139, 191] width 23 height 16
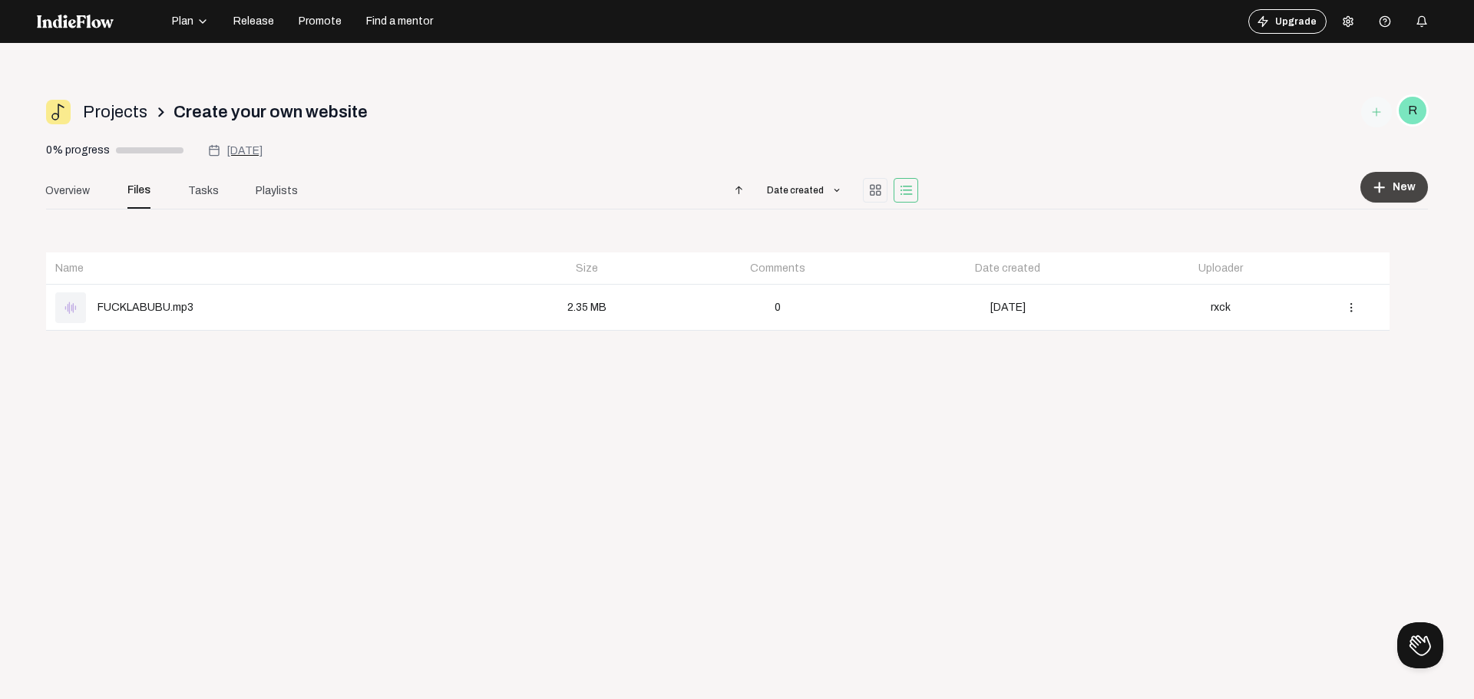
click at [1371, 197] on button "add New" at bounding box center [1395, 187] width 68 height 31
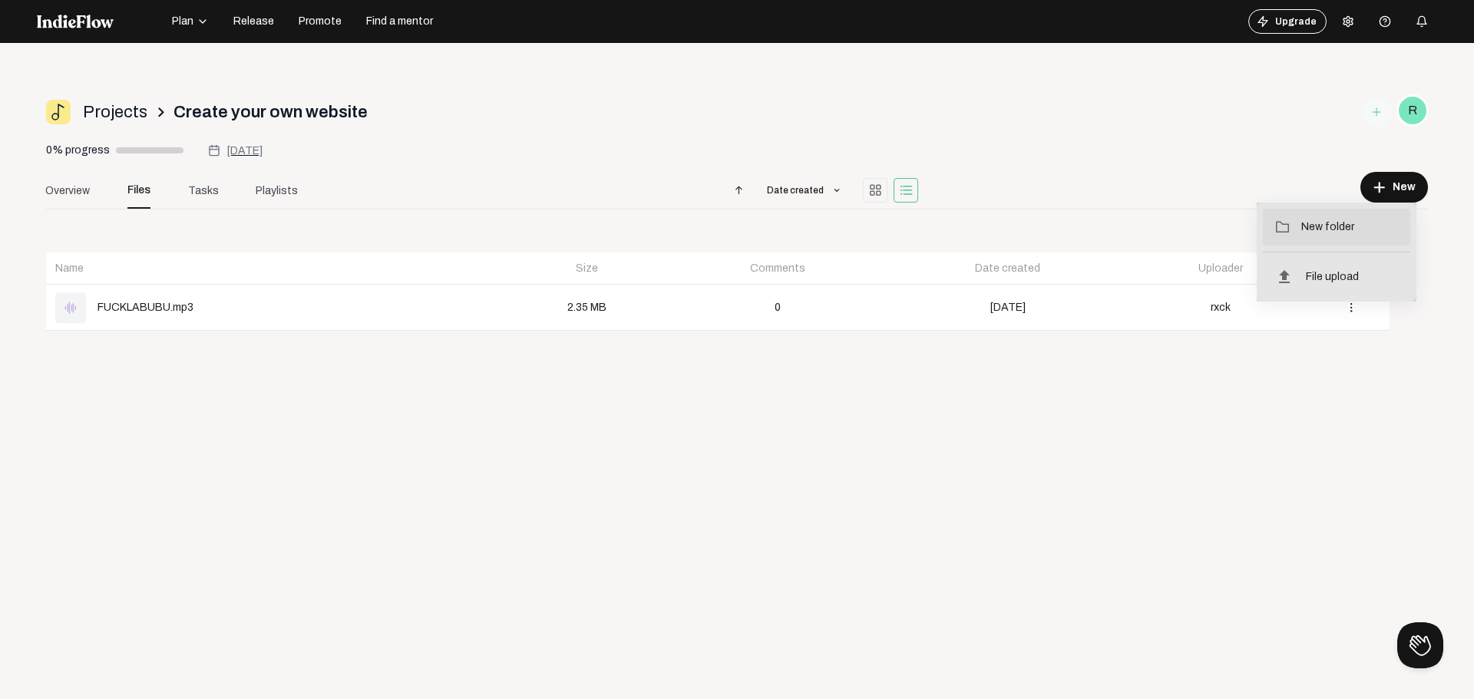
click at [1341, 235] on button "folder_open New folder" at bounding box center [1336, 227] width 147 height 37
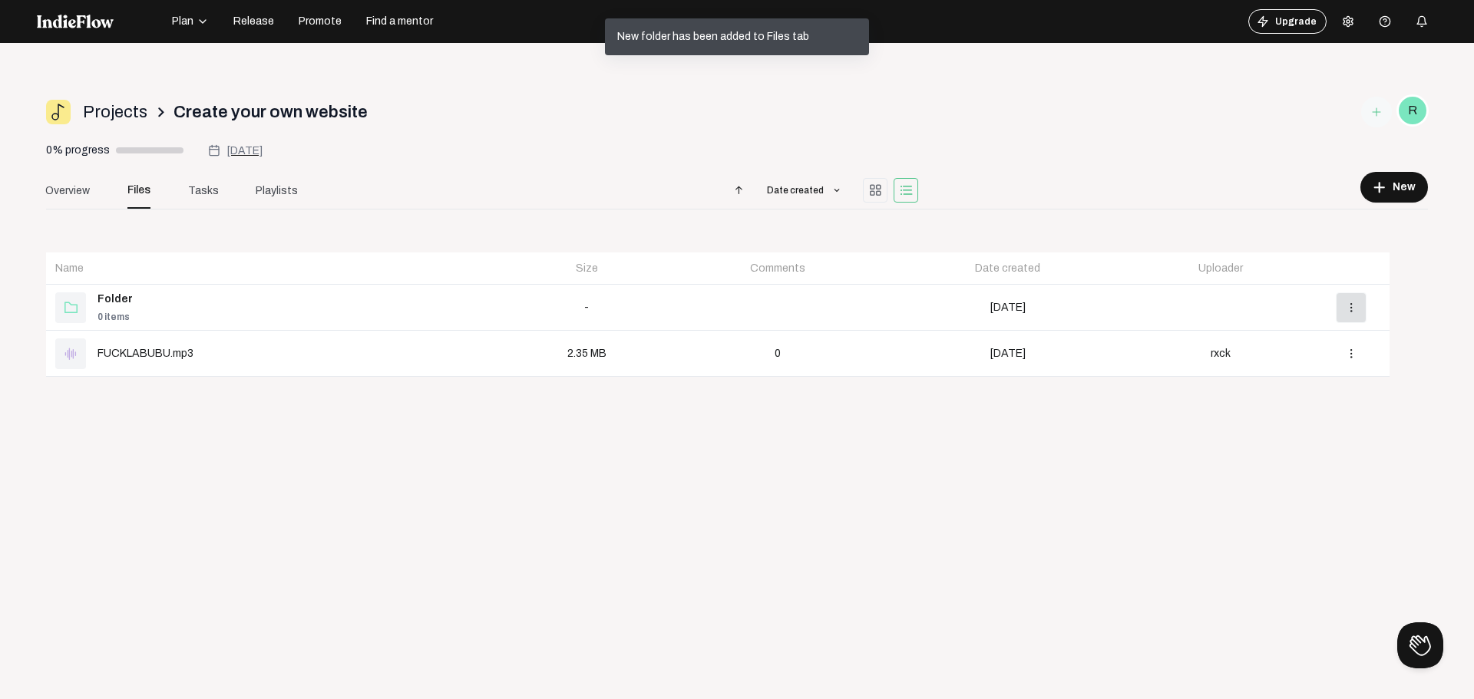
click at [1344, 304] on mat-icon "more_vert" at bounding box center [1351, 308] width 14 height 14
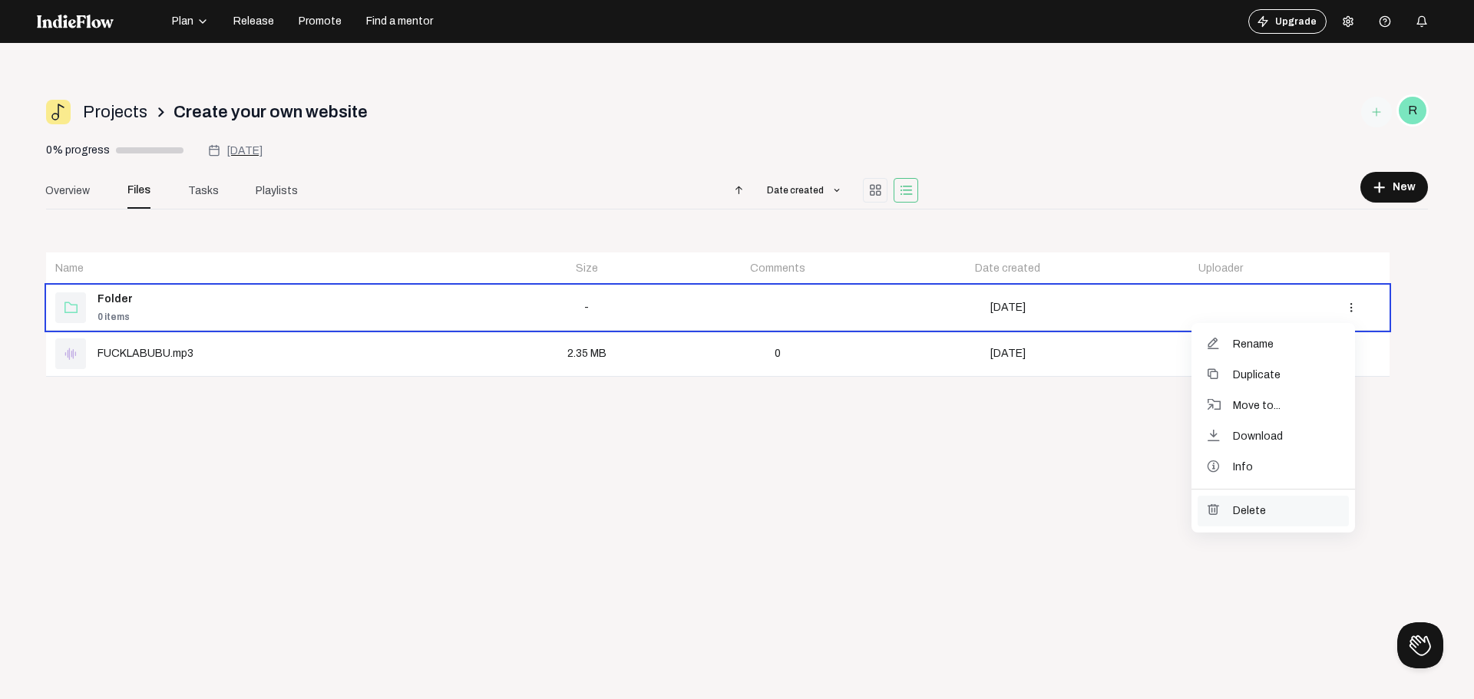
click at [1235, 505] on span "Delete" at bounding box center [1249, 511] width 33 height 14
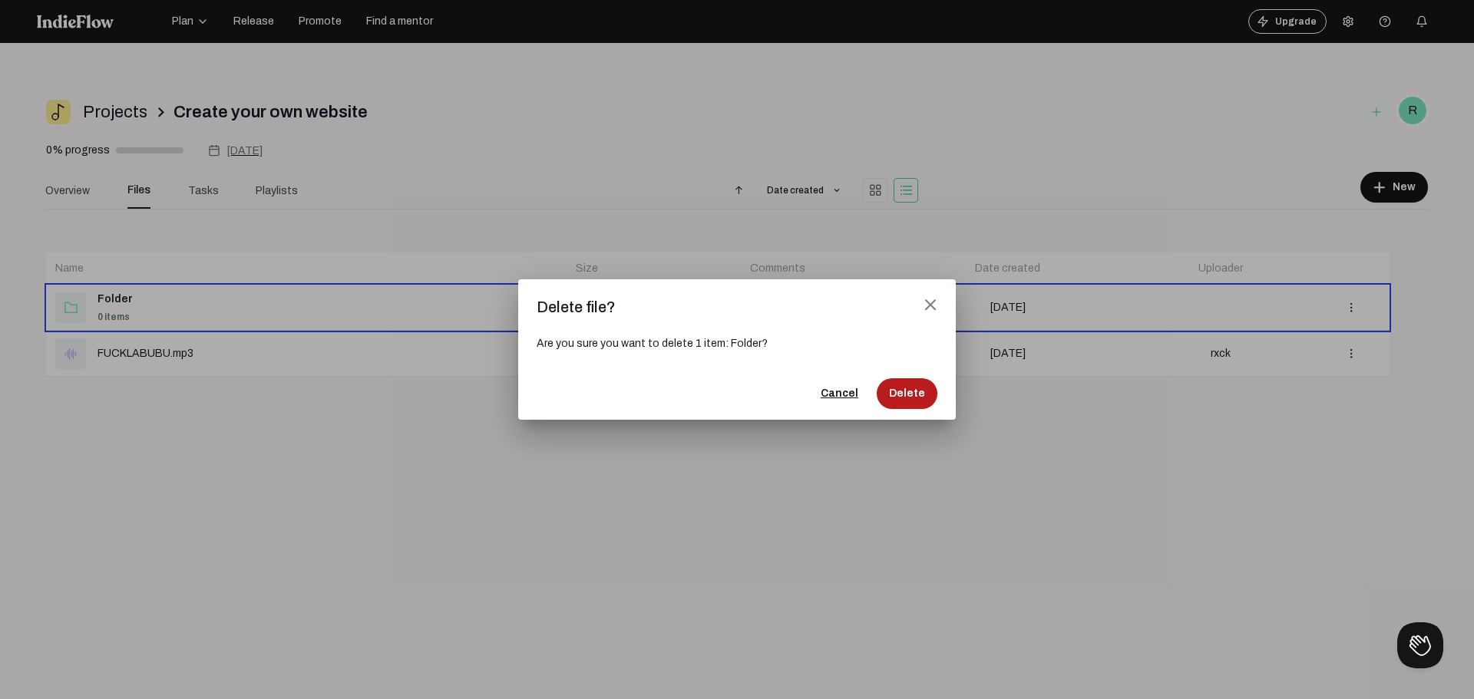
click at [917, 395] on span "Delete" at bounding box center [907, 393] width 36 height 15
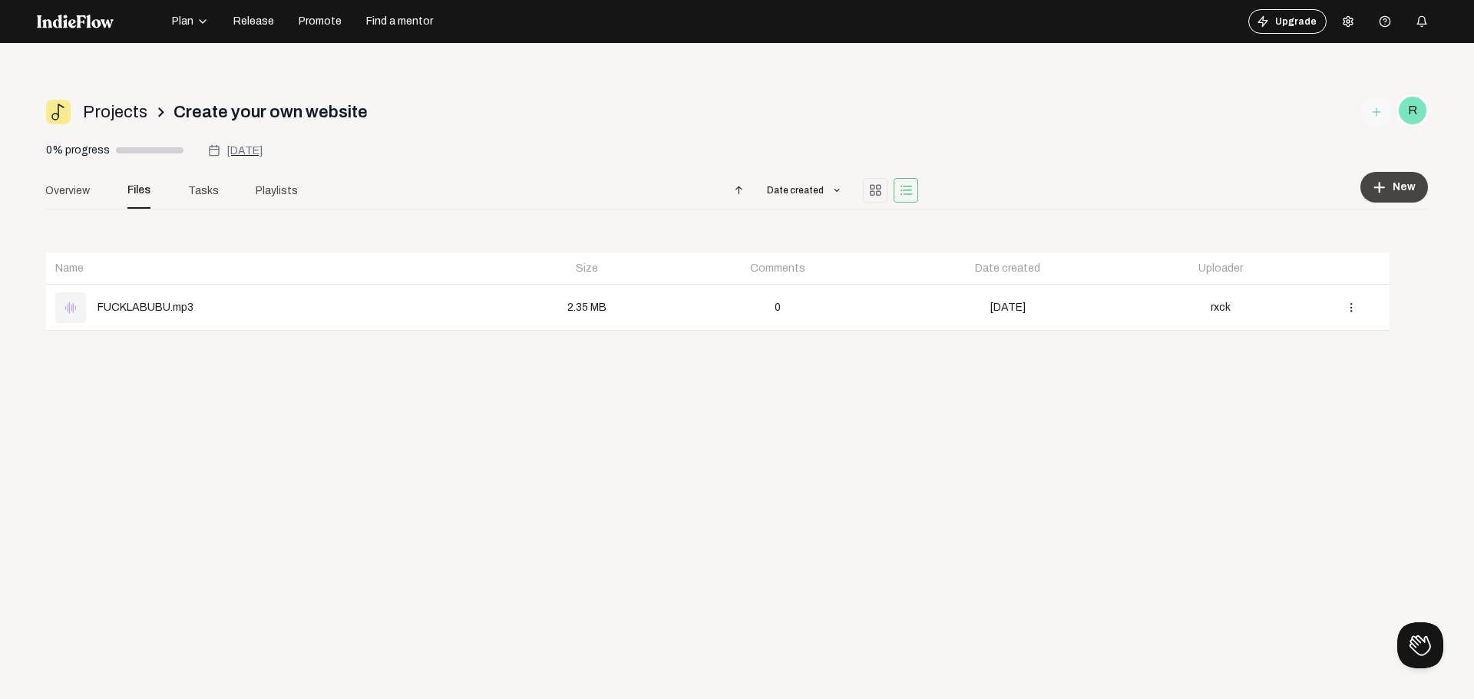
click at [1374, 180] on button "add New" at bounding box center [1395, 187] width 68 height 31
click at [1344, 271] on span "File upload" at bounding box center [1332, 277] width 53 height 14
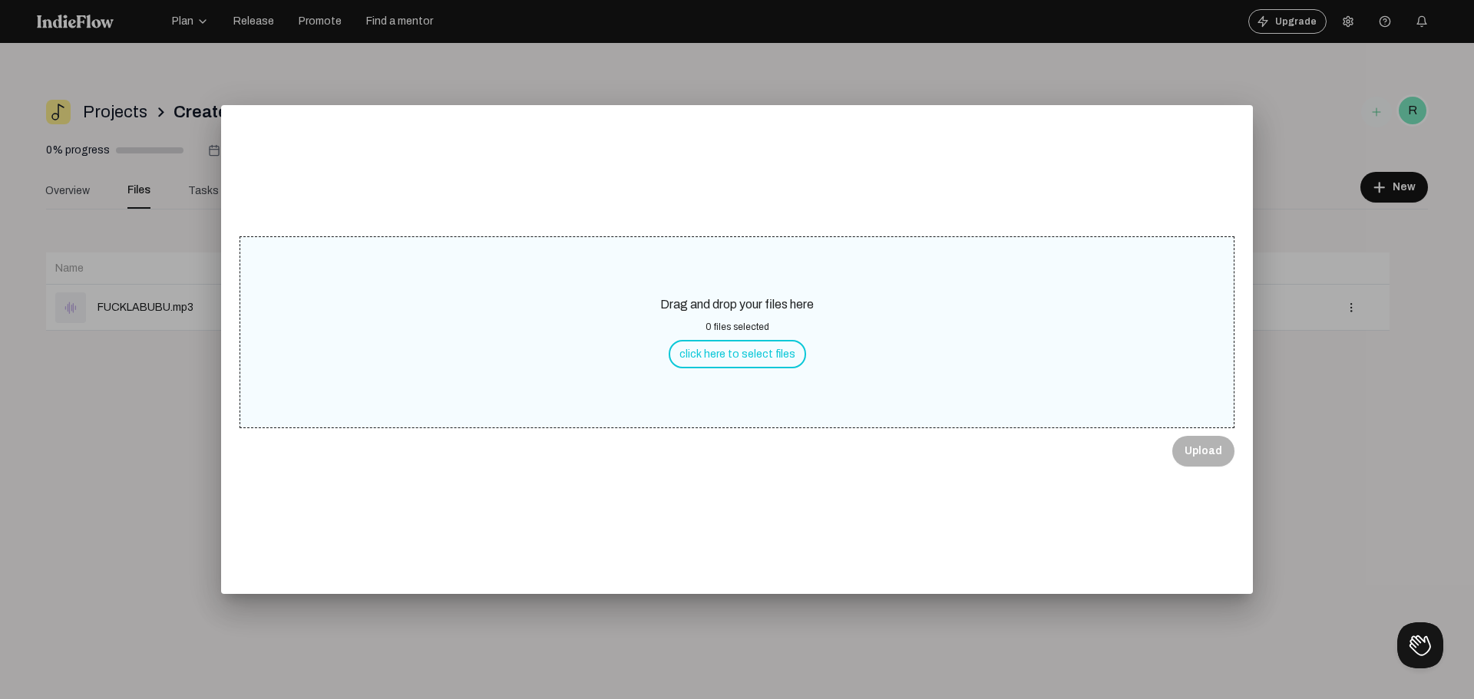
click at [686, 362] on button "click here to select files" at bounding box center [737, 354] width 137 height 28
click at [1197, 448] on span "Upload" at bounding box center [1204, 451] width 38 height 15
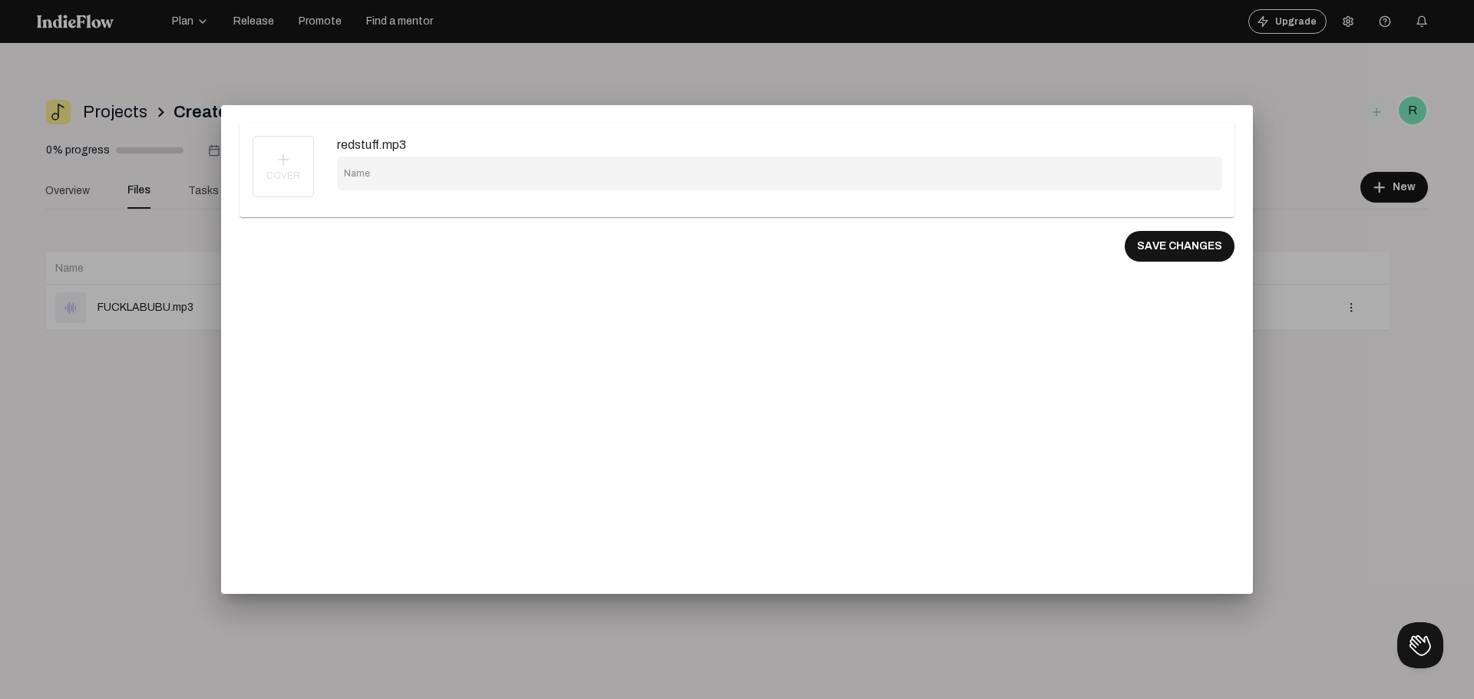
click at [1272, 356] on div at bounding box center [737, 349] width 1474 height 699
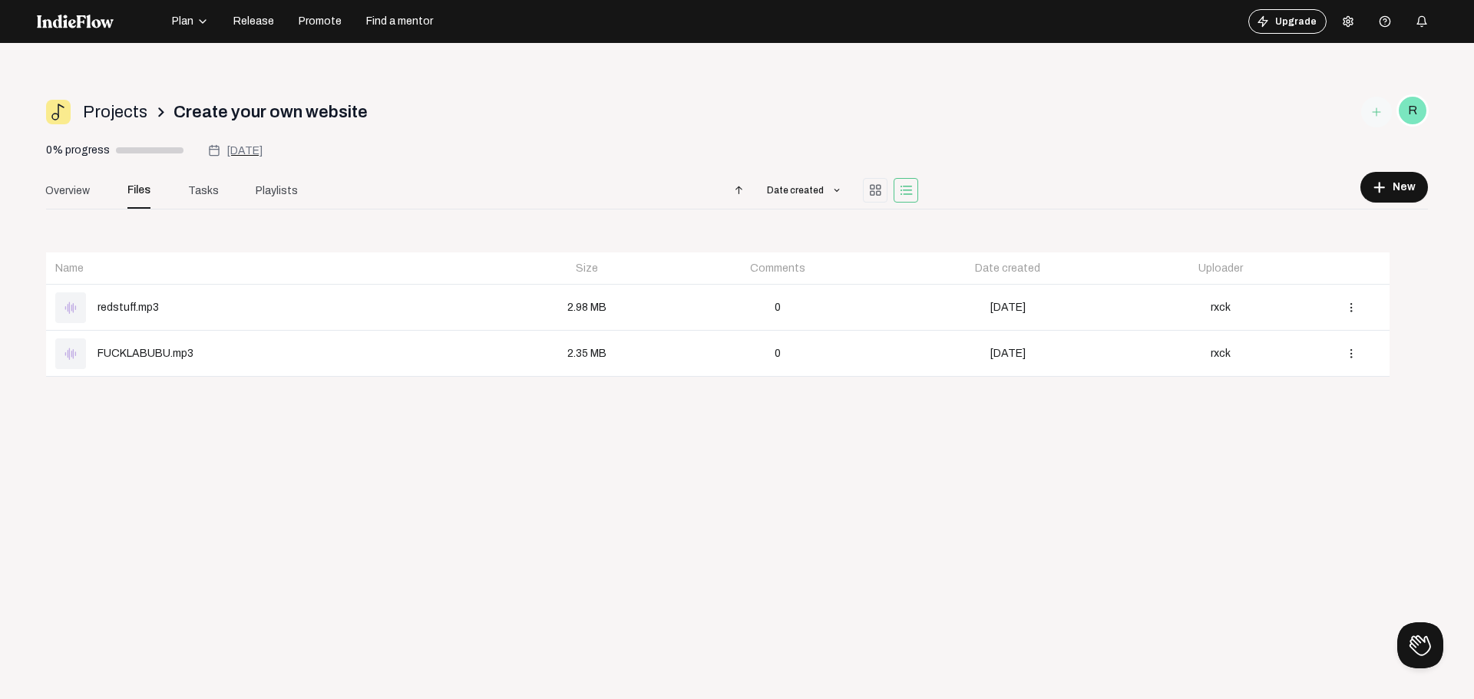
click at [213, 304] on div "graphic_eq redstuff.mp3" at bounding box center [274, 308] width 438 height 31
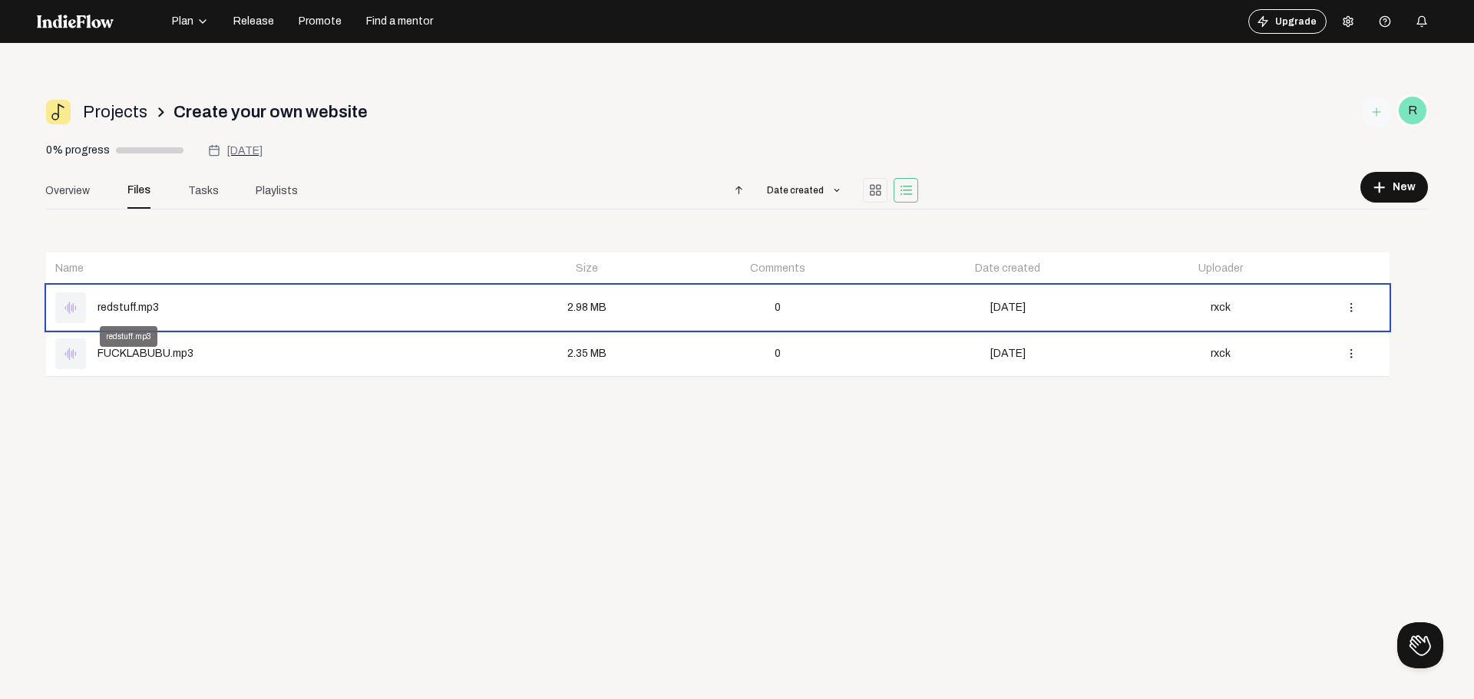
click at [167, 306] on div "graphic_eq redstuff.mp3" at bounding box center [274, 308] width 438 height 31
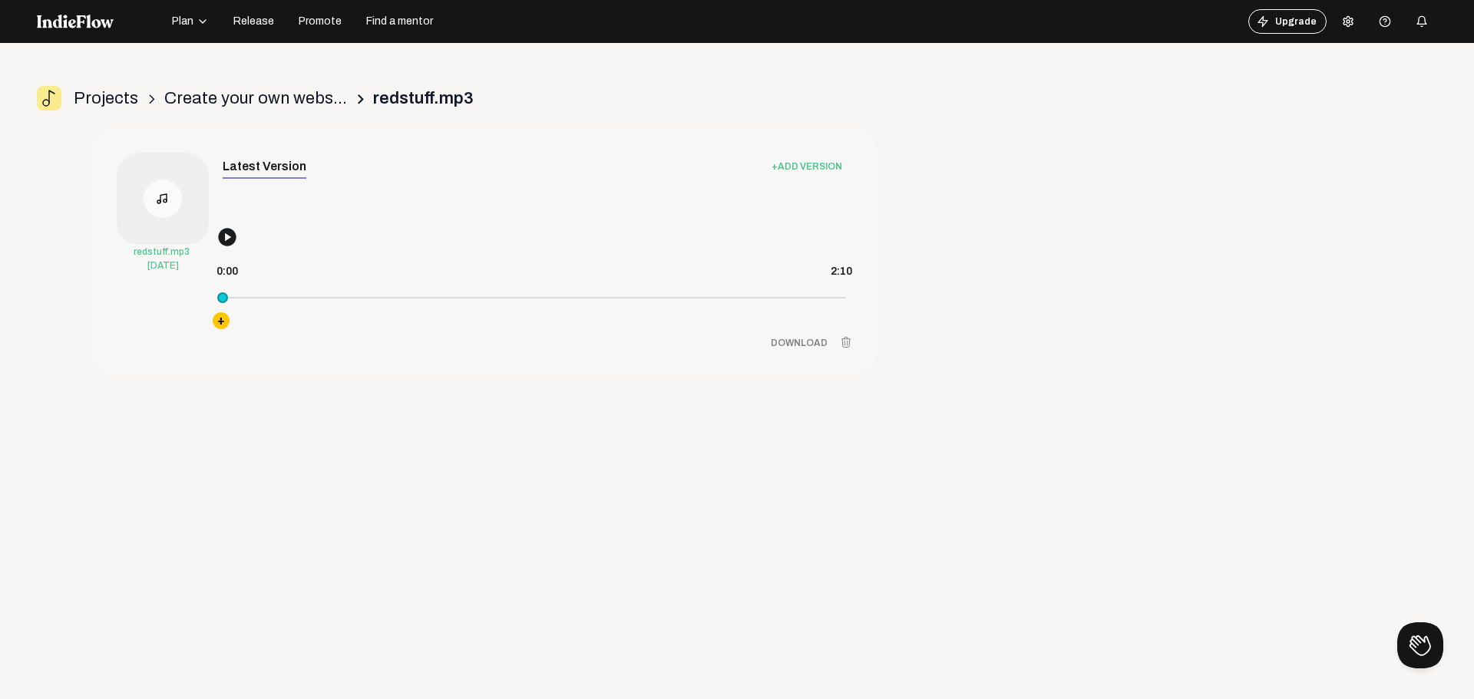
click at [229, 240] on mat-icon "play_circle" at bounding box center [232, 241] width 31 height 31
